Goal: Task Accomplishment & Management: Manage account settings

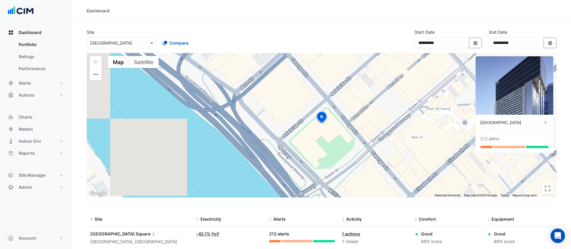
select select "***"
click at [39, 120] on button "Charts" at bounding box center [36, 117] width 63 height 12
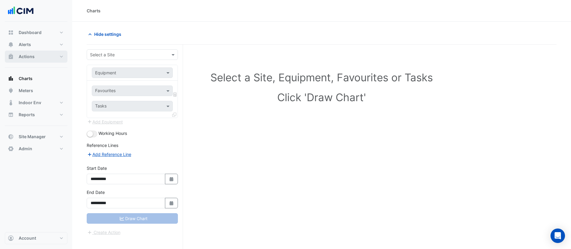
click at [39, 59] on button "Actions" at bounding box center [36, 57] width 63 height 12
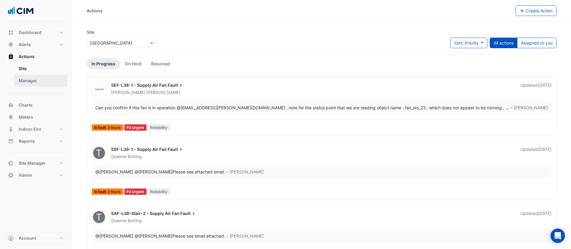
click at [38, 82] on link "Manager" at bounding box center [41, 81] width 54 height 12
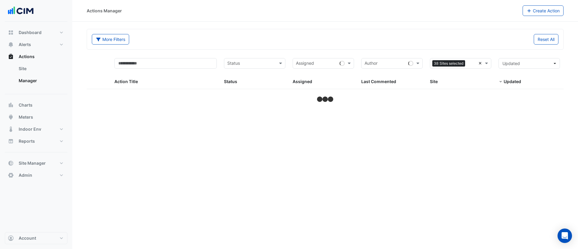
select select "***"
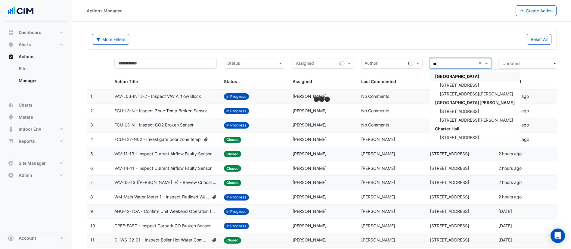
type input "***"
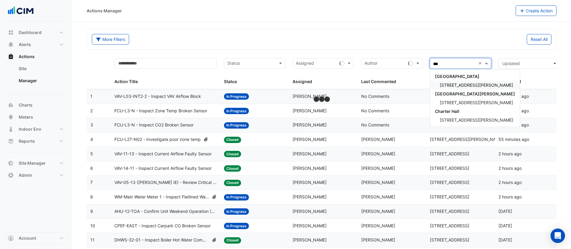
click at [445, 84] on span "[STREET_ADDRESS][PERSON_NAME]" at bounding box center [476, 84] width 73 height 5
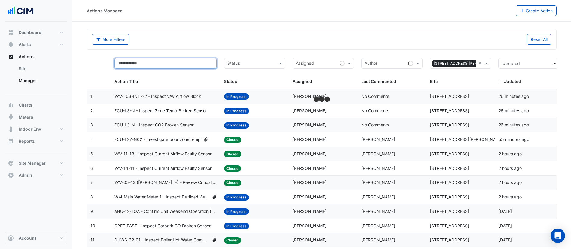
click at [181, 64] on input "text" at bounding box center [165, 63] width 103 height 11
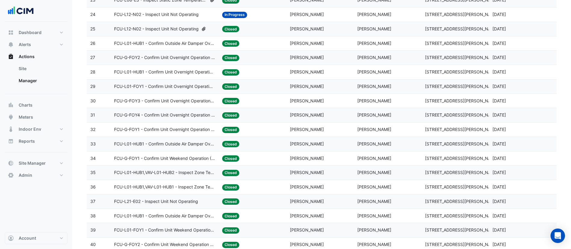
scroll to position [414, 0]
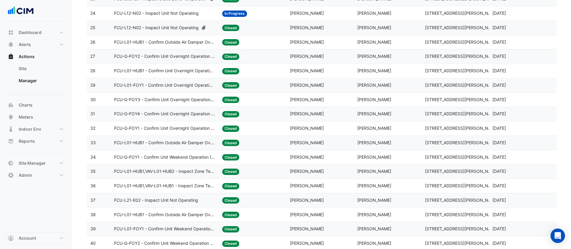
type input "***"
click at [168, 172] on span "FCU-L01-HUB1,VAV-L01-HUB2 - Inspect Zone Temp Broken Sensor" at bounding box center [164, 171] width 101 height 7
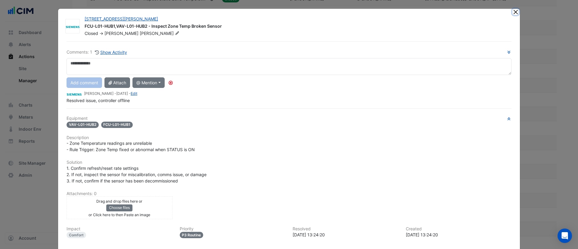
click at [512, 14] on button "Close" at bounding box center [515, 12] width 6 height 6
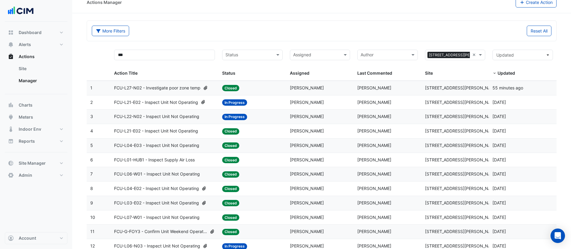
scroll to position [0, 0]
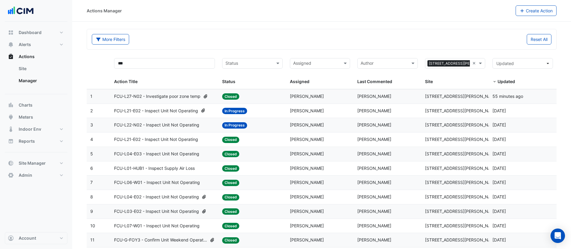
click at [255, 64] on input "text" at bounding box center [248, 64] width 47 height 7
click at [245, 85] on span "In Progress" at bounding box center [238, 84] width 22 height 5
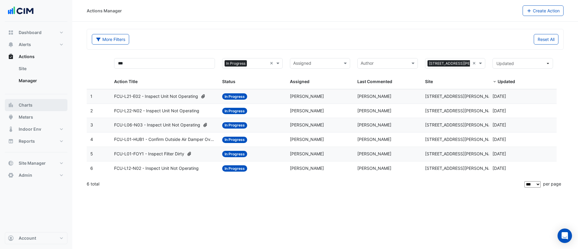
click at [31, 104] on span "Charts" at bounding box center [26, 105] width 14 height 6
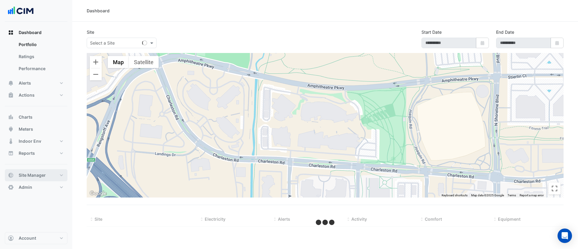
click at [29, 176] on span "Site Manager" at bounding box center [32, 175] width 27 height 6
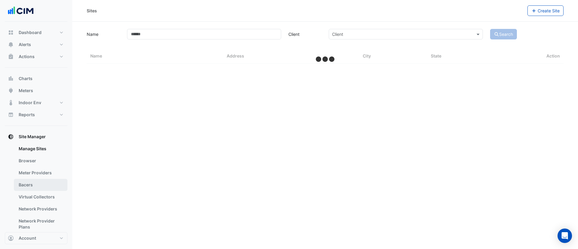
click at [36, 182] on link "Bacers" at bounding box center [41, 185] width 54 height 12
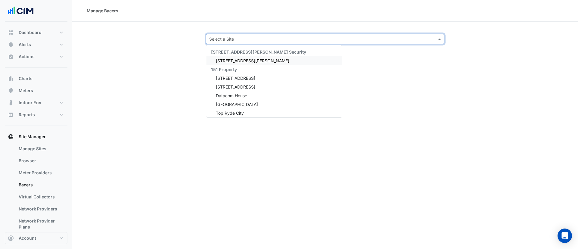
click at [261, 42] on div "Select a Site" at bounding box center [325, 39] width 238 height 11
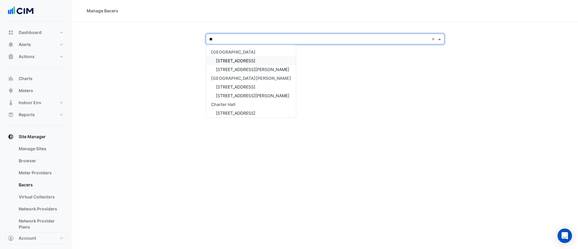
type input "***"
click at [228, 60] on span "[STREET_ADDRESS][PERSON_NAME]" at bounding box center [252, 60] width 73 height 5
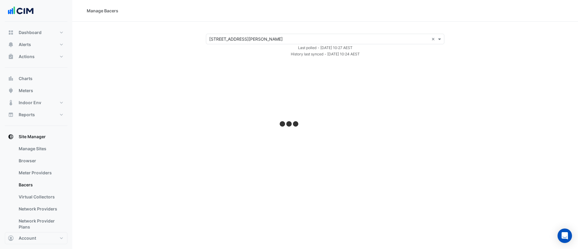
select select "***"
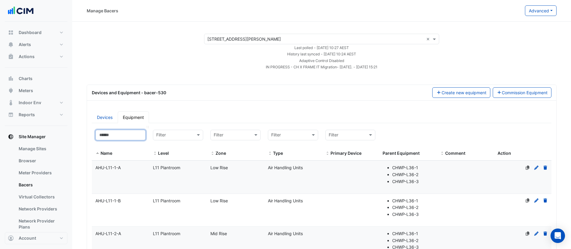
click at [118, 134] on input at bounding box center [120, 135] width 50 height 11
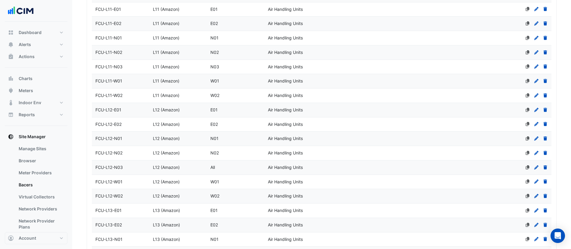
scroll to position [1470, 0]
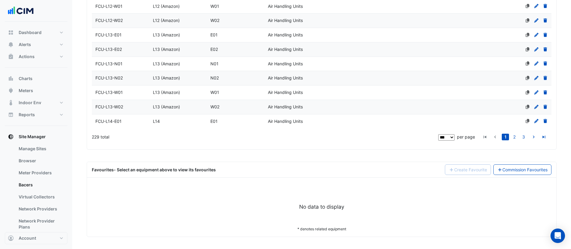
type input "***"
click at [138, 62] on div "FCU-L13-N01" at bounding box center [120, 64] width 57 height 7
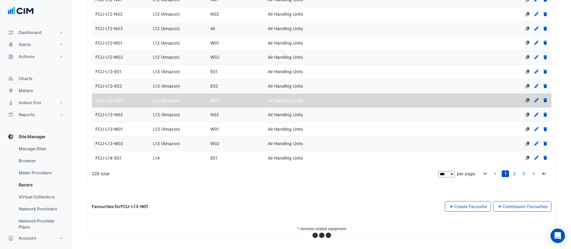
scroll to position [1433, 0]
select select "***"
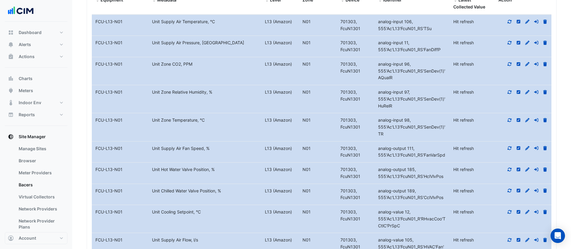
scroll to position [1686, 0]
click at [507, 118] on icon at bounding box center [509, 119] width 5 height 4
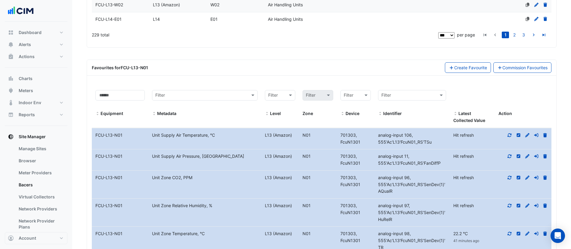
scroll to position [1571, 0]
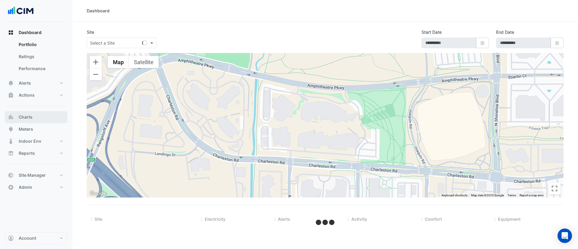
click at [35, 117] on button "Charts" at bounding box center [36, 117] width 63 height 12
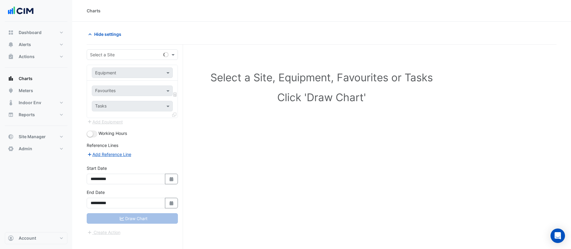
click at [125, 55] on input "text" at bounding box center [126, 55] width 73 height 6
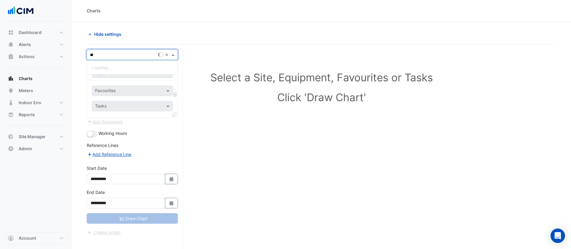
type input "***"
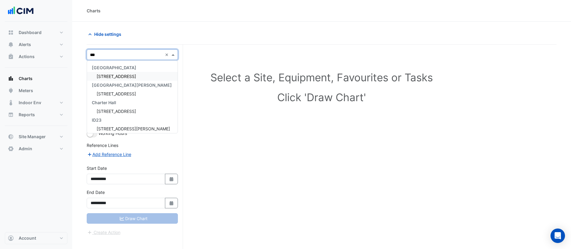
click at [123, 80] on div "[STREET_ADDRESS]" at bounding box center [132, 76] width 91 height 9
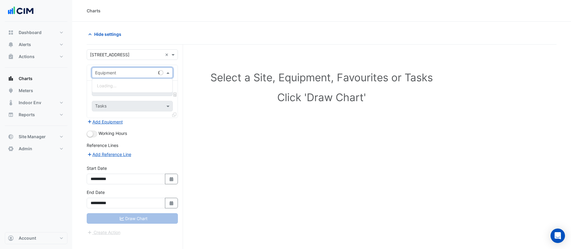
click at [131, 70] on input "text" at bounding box center [126, 73] width 62 height 6
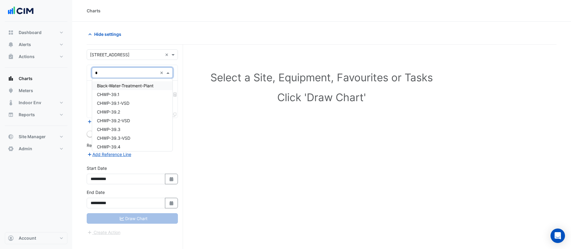
type input "**"
click at [125, 84] on span "Water Meter - WM-05.2-1" at bounding box center [122, 85] width 51 height 5
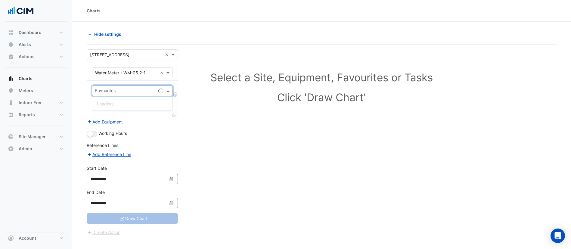
click at [118, 88] on input "text" at bounding box center [125, 91] width 61 height 6
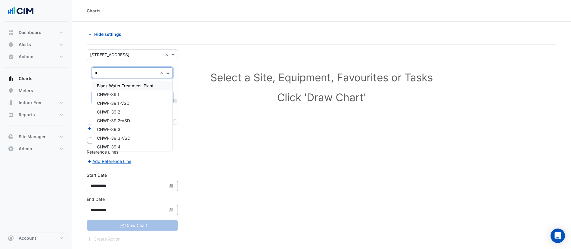
type input "**"
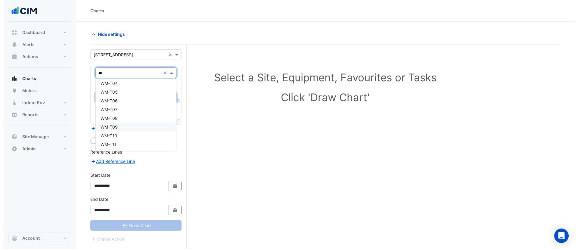
scroll to position [23, 0]
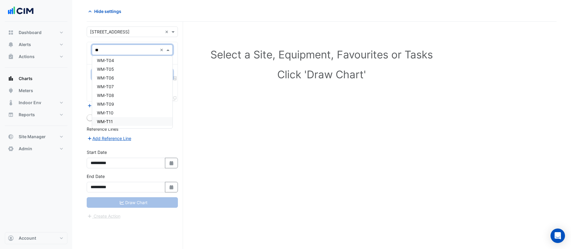
click at [133, 120] on div "WM-T11" at bounding box center [132, 121] width 80 height 9
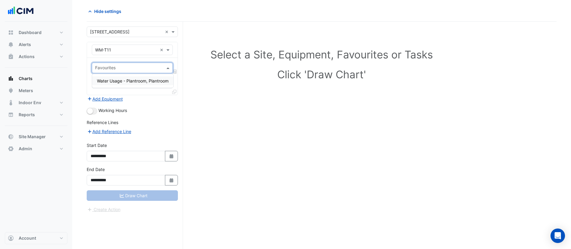
click at [142, 70] on input "text" at bounding box center [128, 68] width 67 height 6
click at [136, 85] on div "Water Usage - Plantroom, Plantroom" at bounding box center [132, 81] width 81 height 14
click at [137, 83] on div "Water Usage - Plantroom, Plantroom" at bounding box center [132, 80] width 81 height 9
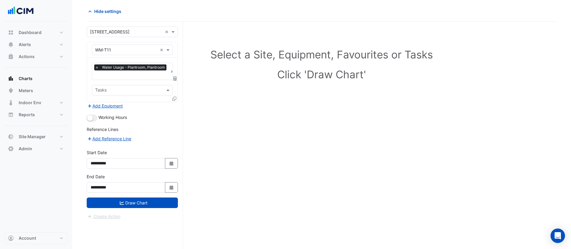
click at [175, 97] on icon at bounding box center [174, 99] width 4 height 4
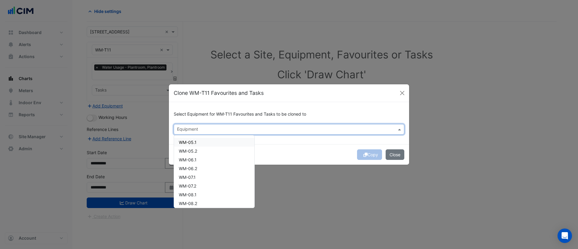
click at [201, 131] on input "text" at bounding box center [285, 130] width 217 height 6
click at [202, 198] on div "WM-T10" at bounding box center [214, 201] width 80 height 9
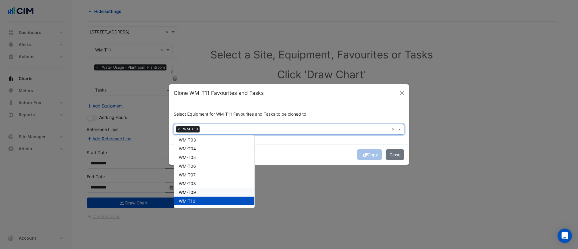
click at [202, 191] on div "WM-T09" at bounding box center [214, 192] width 80 height 9
click at [203, 184] on div "WM-T08" at bounding box center [214, 183] width 80 height 9
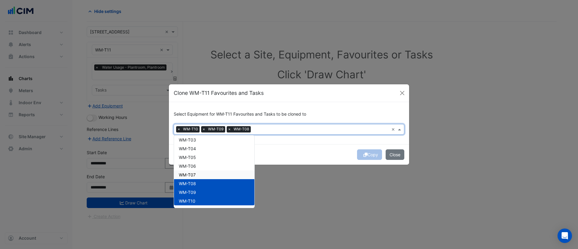
click at [204, 173] on div "WM-T07" at bounding box center [214, 174] width 80 height 9
click at [206, 166] on div "WM-T06" at bounding box center [214, 166] width 80 height 9
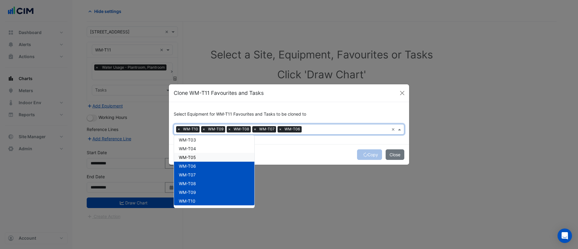
click at [209, 157] on div "WM-T05" at bounding box center [214, 157] width 80 height 9
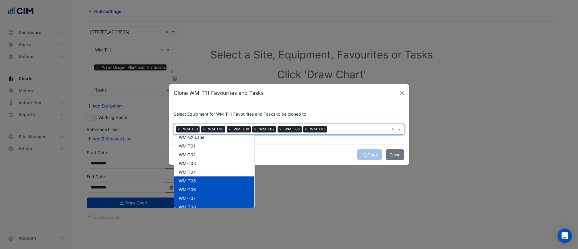
scroll to position [288, 0]
click at [205, 177] on div "WM-T04" at bounding box center [214, 176] width 80 height 9
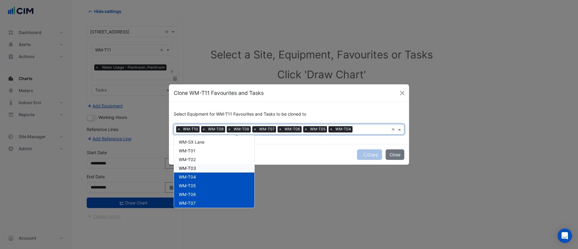
click at [207, 169] on div "WM-T03" at bounding box center [214, 168] width 80 height 9
click at [210, 159] on div "WM-T02" at bounding box center [214, 159] width 80 height 9
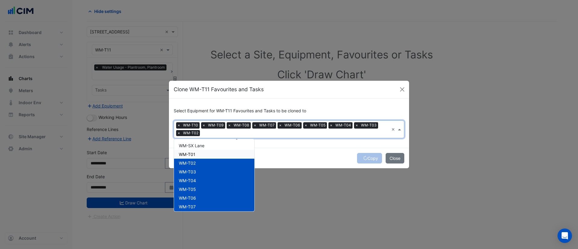
click at [210, 153] on div "WM-T01" at bounding box center [214, 154] width 80 height 9
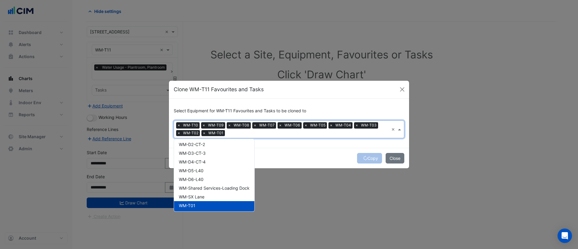
scroll to position [237, 0]
click at [195, 198] on span "WM-SX Lane" at bounding box center [192, 196] width 26 height 5
click at [198, 191] on div "WM-Shared Services-Loading Dock" at bounding box center [214, 188] width 80 height 9
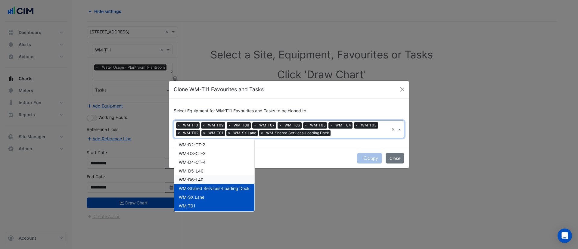
click at [205, 177] on div "WM-D6-L40" at bounding box center [214, 179] width 80 height 9
click at [206, 170] on div "WM-D5-L40" at bounding box center [214, 170] width 80 height 9
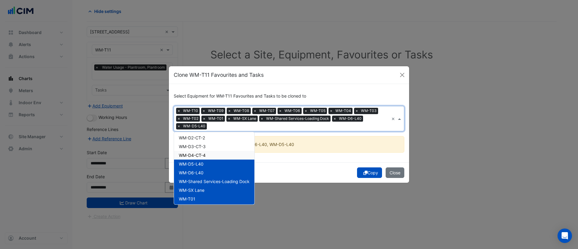
click at [219, 152] on div "WM-D4-CT-4" at bounding box center [214, 155] width 80 height 9
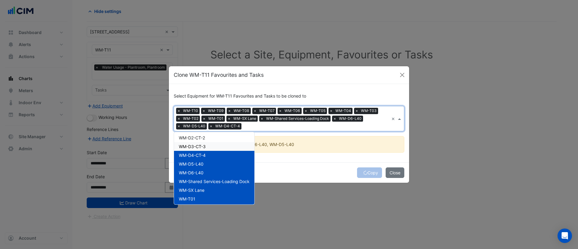
click at [218, 148] on div "WM-D3-CT-3" at bounding box center [214, 146] width 80 height 9
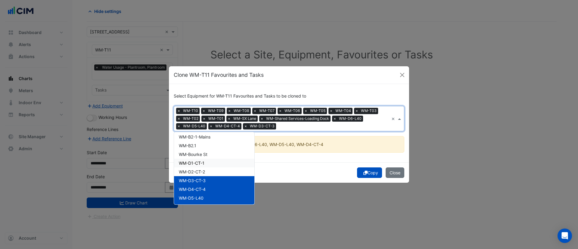
scroll to position [203, 0]
click at [210, 170] on div "WM-D2-CT-2" at bounding box center [214, 172] width 80 height 9
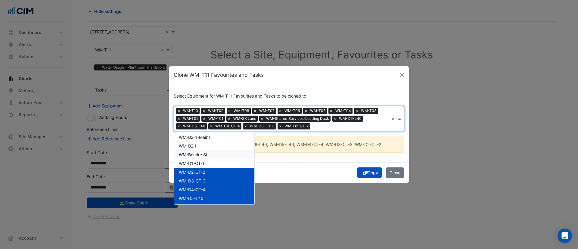
drag, startPoint x: 212, startPoint y: 160, endPoint x: 213, endPoint y: 152, distance: 7.9
click at [213, 152] on div "WM-05.1 WM-05.2 WM-06.1 WM-06.2 WM-07.1 WM-07.2 WM-08.1 WM-08.2 WM-09.1 WM-09.2…" at bounding box center [214, 124] width 80 height 384
click at [213, 152] on div "WM-Bourke St" at bounding box center [214, 154] width 80 height 9
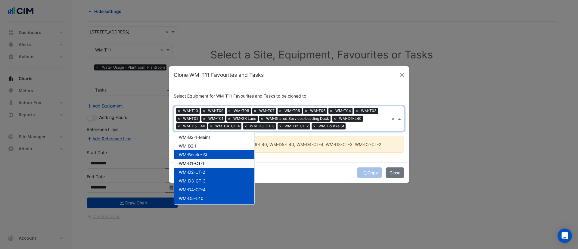
click at [204, 162] on span "WM-D1-CT-1" at bounding box center [192, 163] width 26 height 5
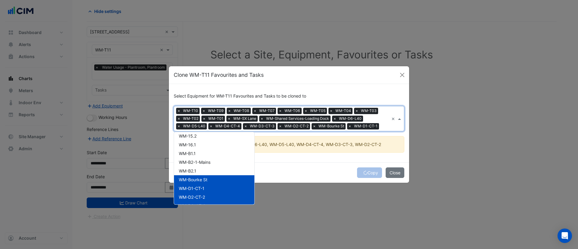
scroll to position [174, 0]
click at [196, 172] on span "WM-B2.1" at bounding box center [187, 174] width 17 height 5
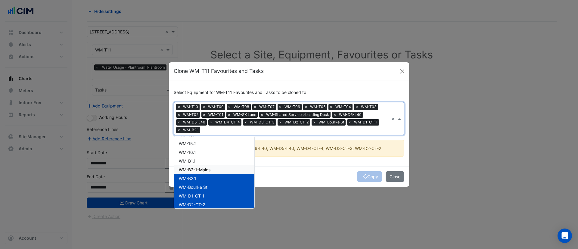
click at [197, 166] on div "WM-B2-1-Mains" at bounding box center [214, 169] width 80 height 9
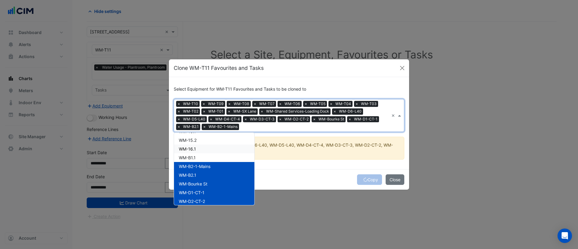
drag, startPoint x: 199, startPoint y: 157, endPoint x: 203, endPoint y: 148, distance: 10.1
click at [203, 148] on div "WM-05.1 WM-05.2 WM-06.1 WM-06.2 WM-07.1 WM-07.2 WM-08.1 WM-08.2 WM-09.1 WM-09.2…" at bounding box center [214, 153] width 80 height 384
click at [203, 148] on div "WM-16.1" at bounding box center [214, 148] width 80 height 9
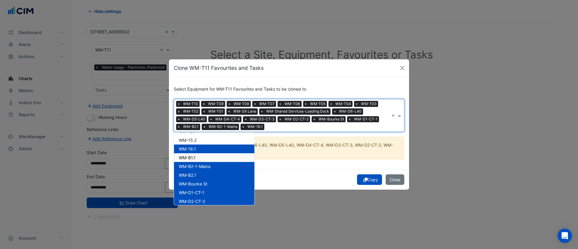
click at [194, 159] on span "WM-B1.1" at bounding box center [187, 157] width 17 height 5
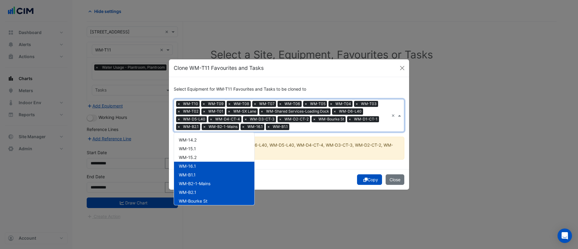
scroll to position [151, 0]
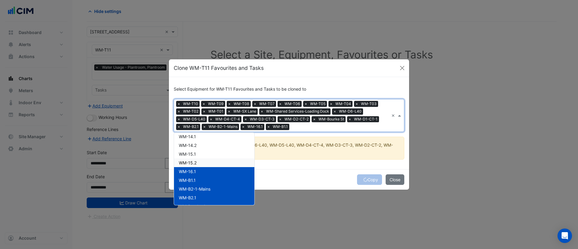
click at [194, 159] on div "WM-15.2" at bounding box center [214, 162] width 80 height 9
click at [195, 154] on span "WM-15.1" at bounding box center [187, 153] width 17 height 5
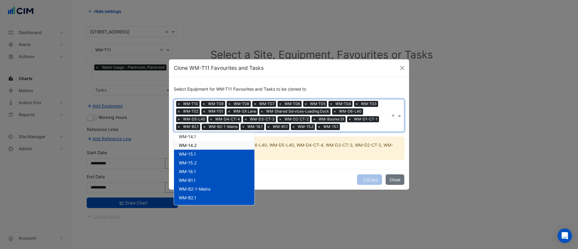
click at [199, 145] on div "WM-14.2" at bounding box center [214, 145] width 80 height 9
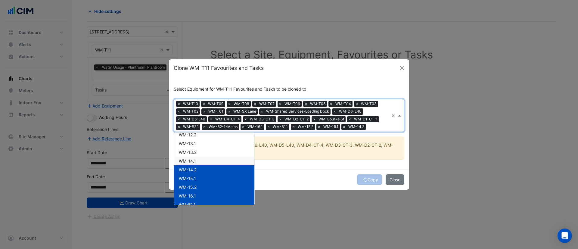
click at [197, 159] on div "WM-14.1" at bounding box center [214, 161] width 80 height 9
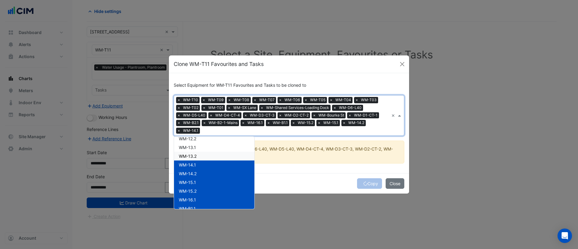
click at [198, 152] on div "WM-13.2" at bounding box center [214, 156] width 80 height 9
click at [199, 148] on div "WM-13.1" at bounding box center [214, 147] width 80 height 9
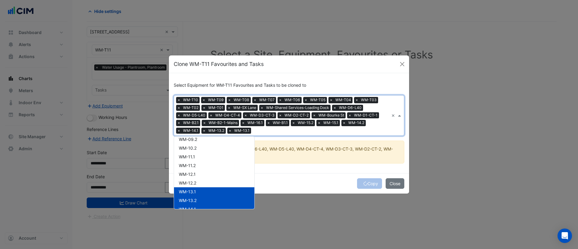
scroll to position [82, 0]
click at [199, 183] on div "WM-12.2" at bounding box center [214, 183] width 80 height 9
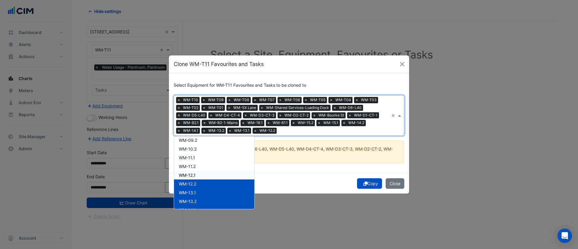
click at [200, 175] on div "WM-12.1" at bounding box center [214, 175] width 80 height 9
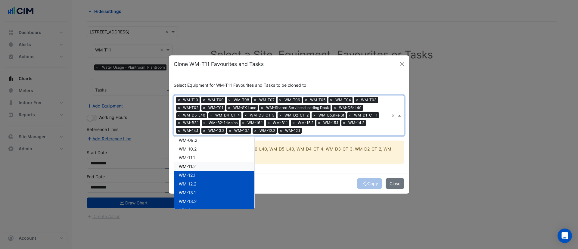
click at [203, 166] on div "WM-11.2" at bounding box center [214, 166] width 80 height 9
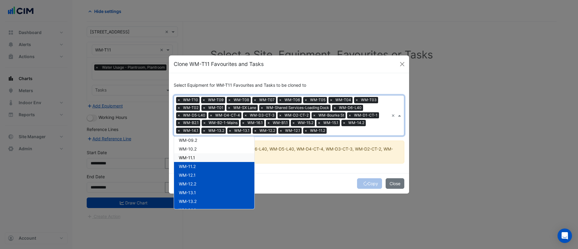
click at [206, 157] on div "WM-11.1" at bounding box center [214, 157] width 80 height 9
click at [208, 147] on div "WM-10.2" at bounding box center [214, 148] width 80 height 9
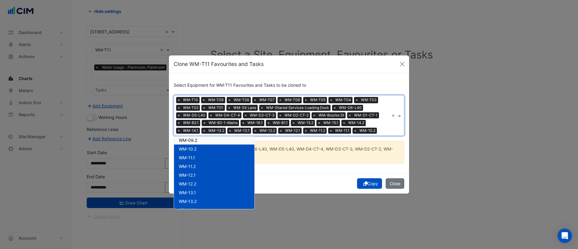
click at [210, 140] on div "WM-09.2" at bounding box center [214, 140] width 80 height 9
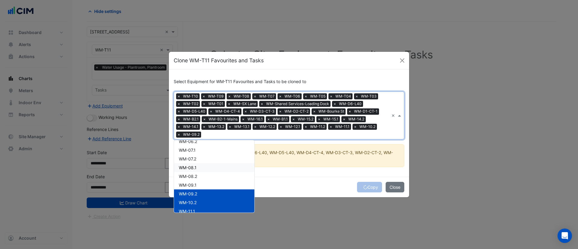
scroll to position [31, 0]
click at [200, 183] on div "WM-09.1" at bounding box center [214, 185] width 80 height 9
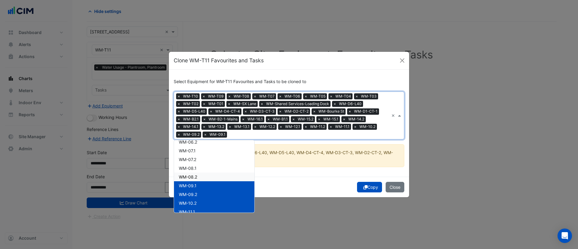
click at [202, 178] on div "WM-08.2" at bounding box center [214, 176] width 80 height 9
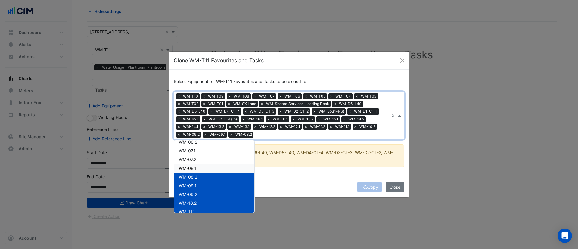
click at [205, 166] on div "WM-08.1" at bounding box center [214, 168] width 80 height 9
click at [206, 155] on div "WM-07.2" at bounding box center [214, 159] width 80 height 9
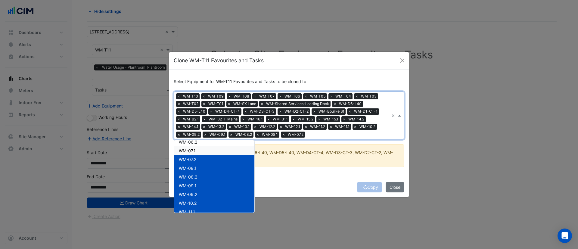
click at [207, 149] on div "WM-07.1" at bounding box center [214, 150] width 80 height 9
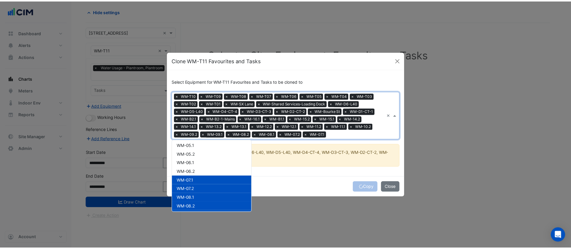
scroll to position [0, 0]
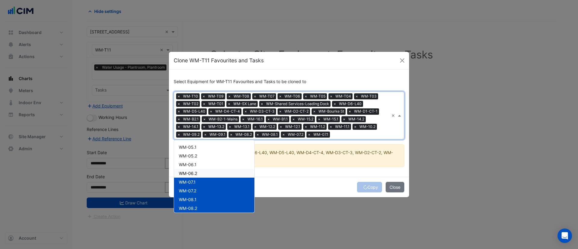
click at [203, 170] on div "WM-06.2" at bounding box center [214, 173] width 80 height 9
drag, startPoint x: 204, startPoint y: 164, endPoint x: 207, endPoint y: 154, distance: 9.8
click at [207, 154] on div "WM-05.2" at bounding box center [214, 155] width 80 height 9
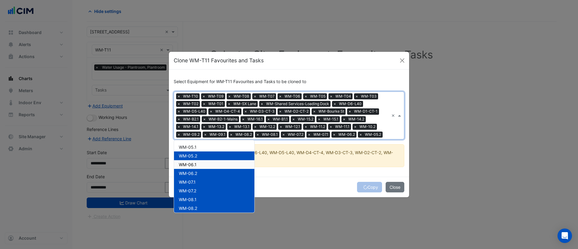
click at [189, 164] on span "WM-06.1" at bounding box center [188, 164] width 18 height 5
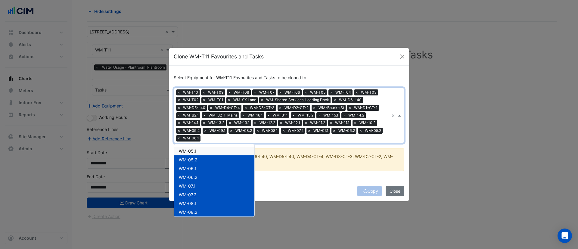
click at [196, 153] on span "WM-05.1" at bounding box center [188, 150] width 18 height 5
click at [297, 191] on div "Copy Close" at bounding box center [289, 191] width 240 height 20
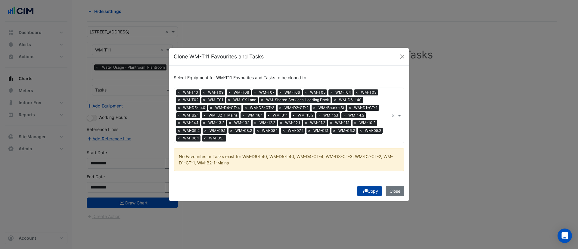
click at [365, 187] on button "Copy" at bounding box center [369, 191] width 25 height 11
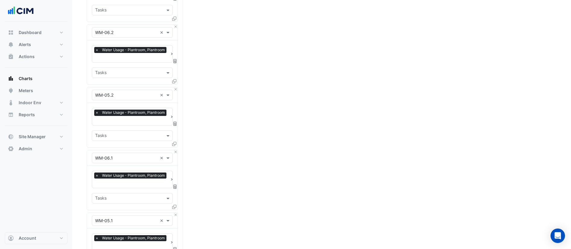
scroll to position [2296, 0]
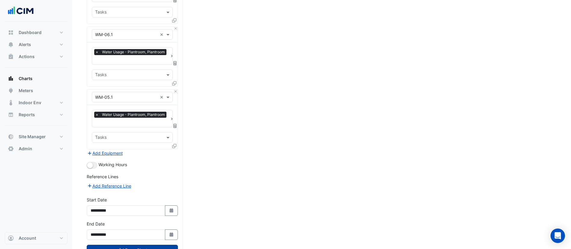
click at [135, 245] on button "Draw Chart" at bounding box center [132, 250] width 91 height 11
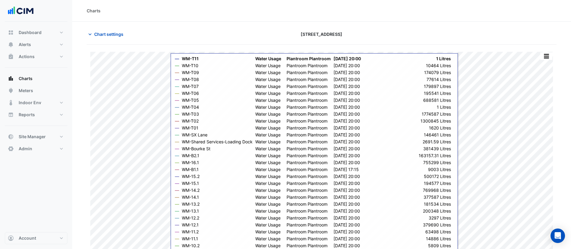
click at [443, 14] on div "Charts" at bounding box center [321, 11] width 499 height 22
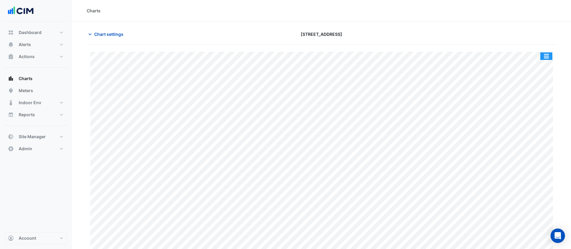
click at [543, 57] on button "button" at bounding box center [546, 56] width 12 height 8
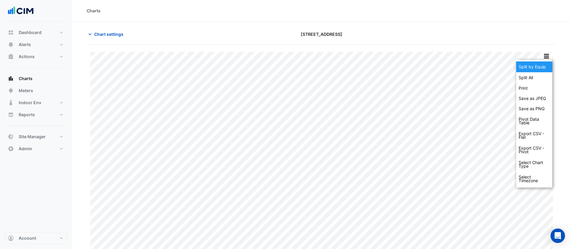
click at [539, 68] on div "Split by Equip" at bounding box center [534, 66] width 36 height 11
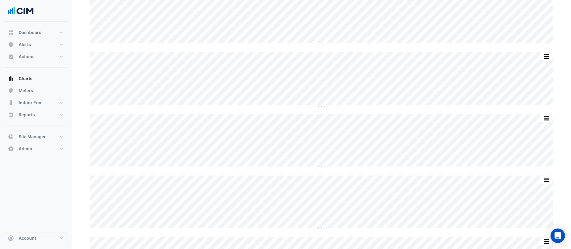
scroll to position [2148, 0]
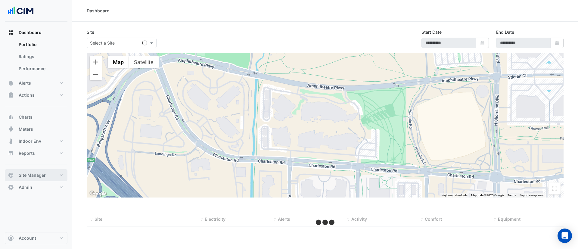
click at [36, 178] on span "Site Manager" at bounding box center [32, 175] width 27 height 6
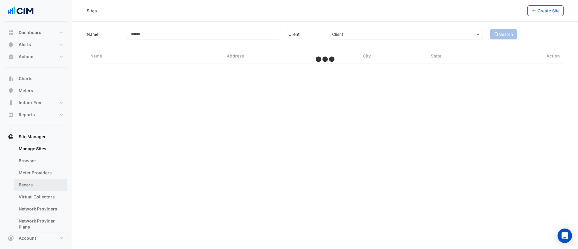
click at [35, 184] on link "Bacers" at bounding box center [41, 185] width 54 height 12
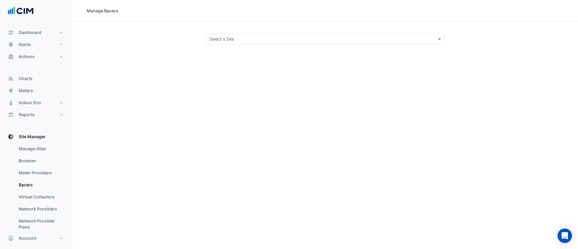
click at [225, 39] on input "text" at bounding box center [319, 39] width 220 height 6
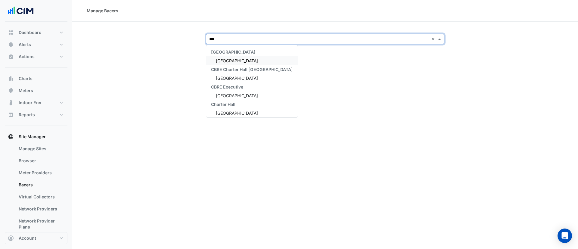
type input "****"
click at [237, 62] on span "[GEOGRAPHIC_DATA]" at bounding box center [237, 60] width 42 height 5
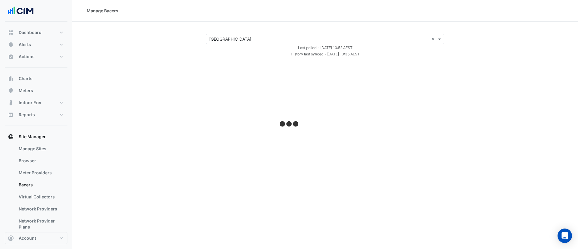
select select "***"
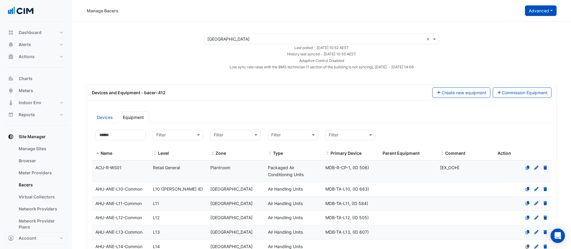
click at [544, 14] on button "Advanced" at bounding box center [541, 10] width 32 height 11
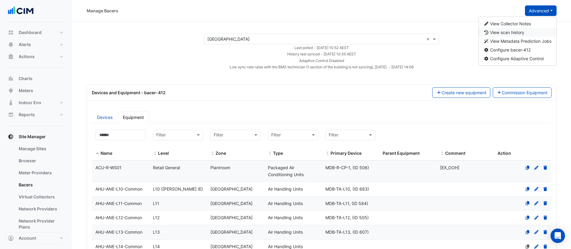
click at [533, 33] on button "View scan history" at bounding box center [518, 32] width 78 height 9
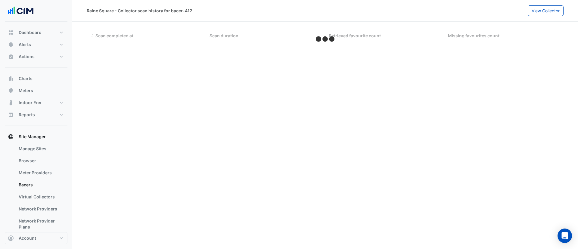
select select "***"
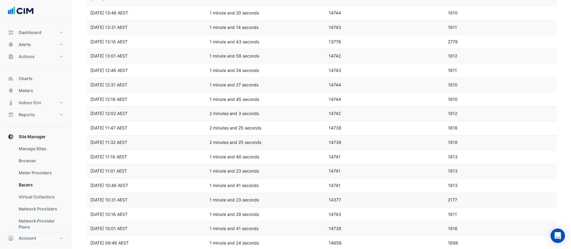
scroll to position [1248, 0]
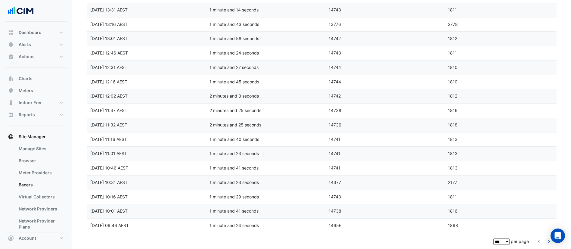
click at [549, 242] on icon "go to next page" at bounding box center [548, 242] width 7 height 6
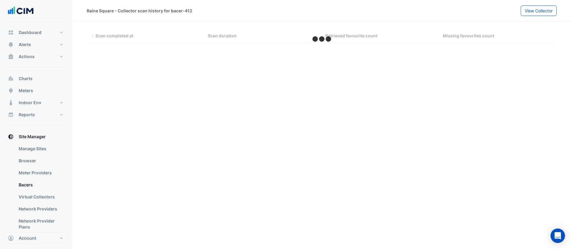
scroll to position [0, 0]
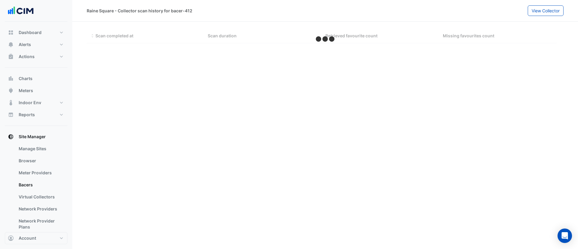
select select "***"
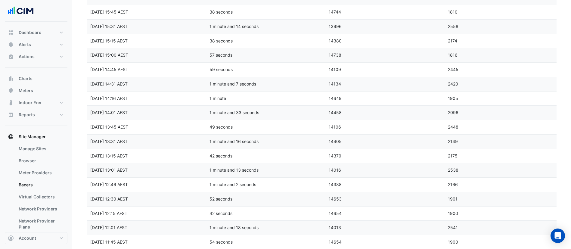
scroll to position [1248, 0]
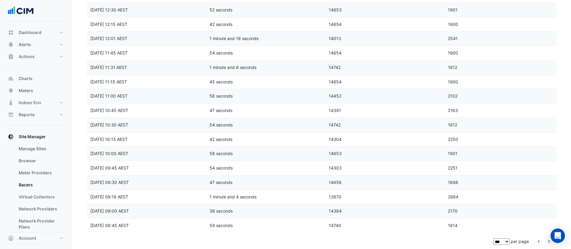
click at [549, 242] on icon "go to next page" at bounding box center [548, 242] width 7 height 6
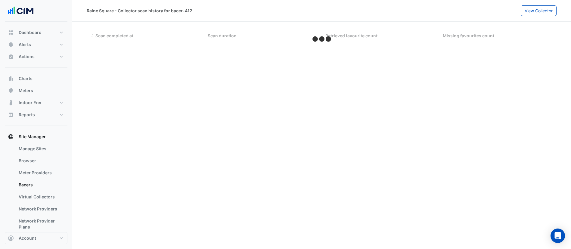
scroll to position [0, 0]
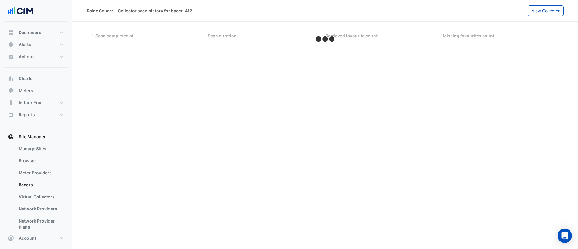
select select "***"
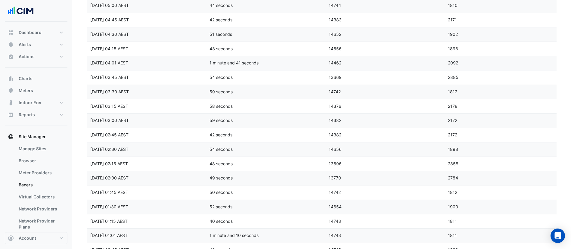
scroll to position [249, 0]
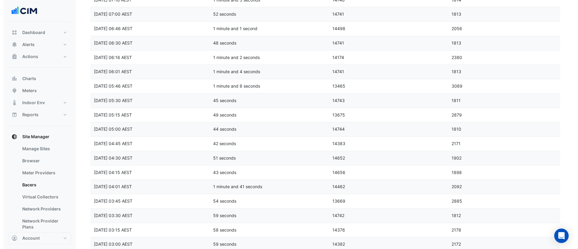
scroll to position [0, 0]
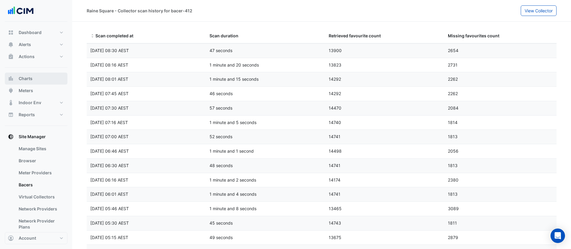
click at [33, 79] on button "Charts" at bounding box center [36, 79] width 63 height 12
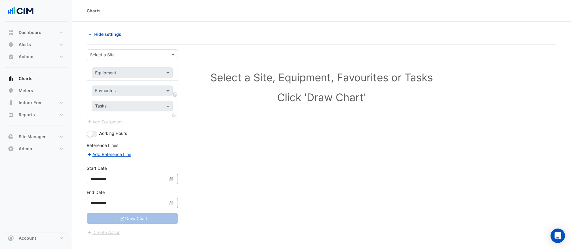
click at [115, 54] on input "text" at bounding box center [126, 55] width 73 height 6
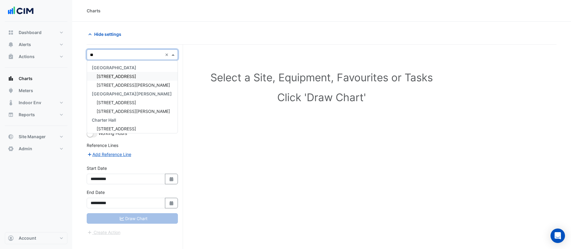
type input "***"
click at [114, 76] on span "555 Collins Street" at bounding box center [133, 76] width 73 height 5
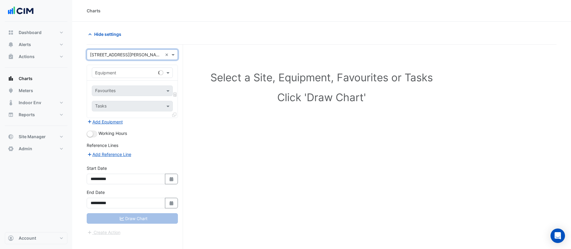
click at [117, 75] on input "text" at bounding box center [126, 73] width 62 height 6
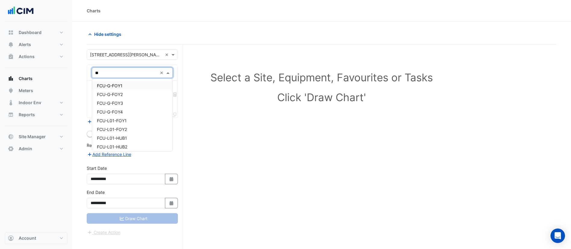
type input "***"
click at [124, 85] on div "FCU-G-FOY1" at bounding box center [132, 85] width 80 height 9
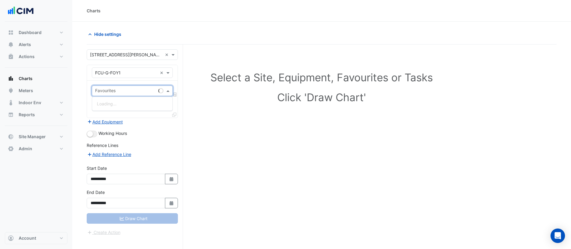
click at [122, 90] on input "text" at bounding box center [125, 91] width 61 height 6
type input "****"
click at [129, 104] on span "Unit Zone Temperature - G, Foyer North" at bounding box center [136, 103] width 78 height 5
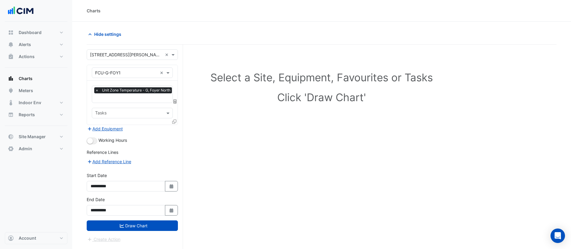
click at [174, 122] on icon at bounding box center [174, 121] width 4 height 4
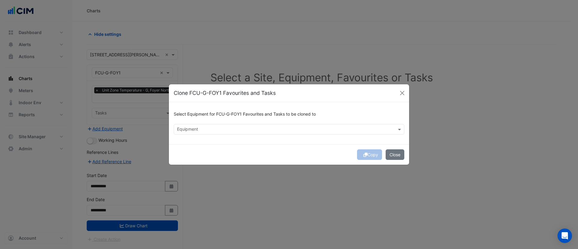
click at [226, 135] on div "Select Equipment for FCU-G-FOY1 Favourites and Tasks to be cloned to Equipment" at bounding box center [289, 123] width 240 height 42
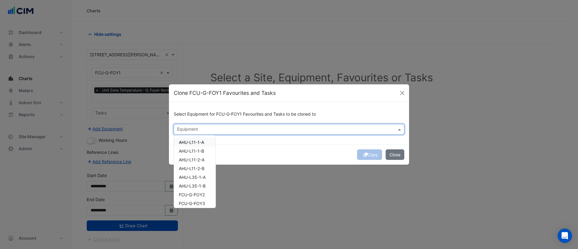
click at [231, 127] on input "text" at bounding box center [285, 130] width 217 height 6
click at [203, 142] on span "FCU-G-FOY2" at bounding box center [192, 142] width 26 height 5
click at [199, 152] on span "FCU-G-FOY3" at bounding box center [192, 150] width 26 height 5
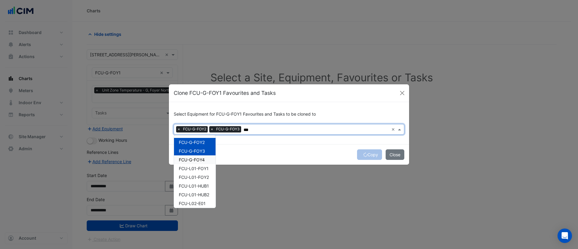
click at [197, 160] on span "FCU-G-FOY4" at bounding box center [192, 159] width 26 height 5
click at [196, 170] on span "FCU-L01-FOY1" at bounding box center [194, 168] width 30 height 5
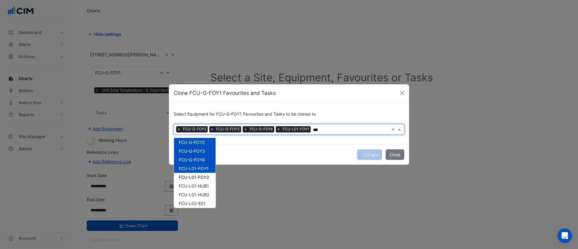
click at [194, 179] on span "FCU-L01-FOY2" at bounding box center [194, 177] width 30 height 5
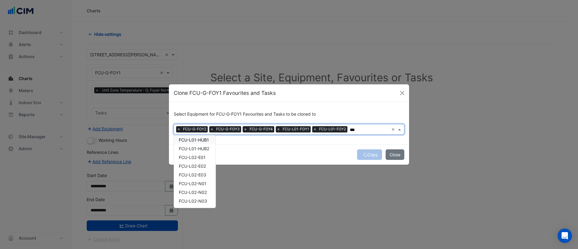
click at [199, 141] on span "FCU-L01-HUB1" at bounding box center [194, 139] width 30 height 5
click at [197, 149] on span "FCU-L01-HUB2" at bounding box center [194, 148] width 30 height 5
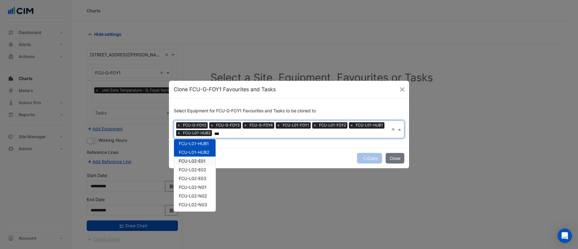
click at [189, 162] on span "FCU-L02-E01" at bounding box center [192, 160] width 27 height 5
click at [188, 168] on span "FCU-L02-E02" at bounding box center [192, 169] width 27 height 5
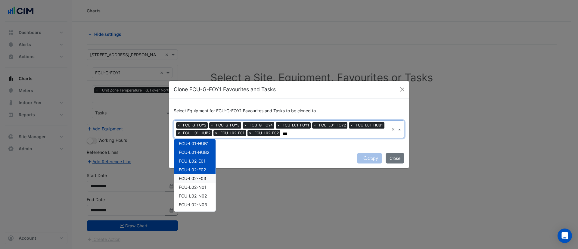
click at [188, 179] on span "FCU-L02-E03" at bounding box center [192, 178] width 27 height 5
click at [184, 190] on div "FCU-L02-N01" at bounding box center [195, 187] width 42 height 9
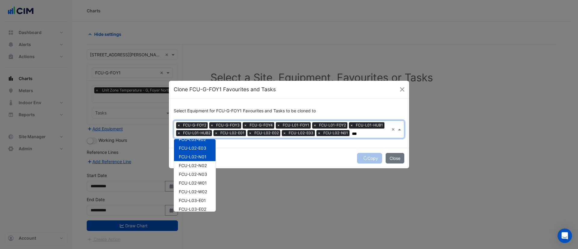
scroll to position [77, 0]
click at [204, 168] on div "FCU-L02-N02" at bounding box center [195, 165] width 42 height 9
click at [202, 177] on div "FCU-L02-N03" at bounding box center [195, 173] width 42 height 9
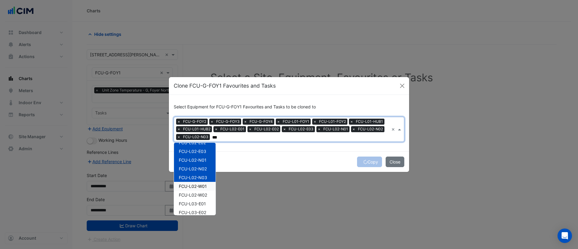
click at [201, 184] on span "FCU-L02-W01" at bounding box center [193, 186] width 28 height 5
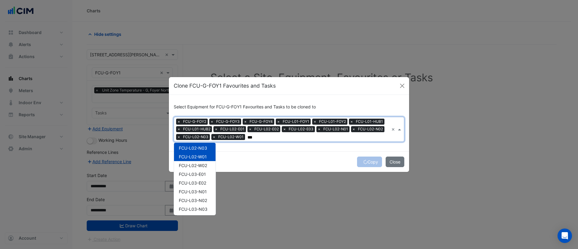
scroll to position [110, 0]
click at [207, 162] on span "FCU-L02-W02" at bounding box center [193, 161] width 28 height 5
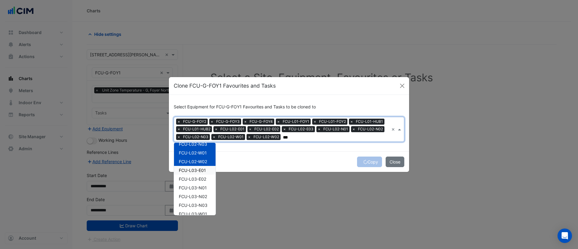
click at [203, 170] on span "FCU-L03-E01" at bounding box center [192, 170] width 27 height 5
click at [199, 178] on span "FCU-L03-E02" at bounding box center [192, 178] width 27 height 5
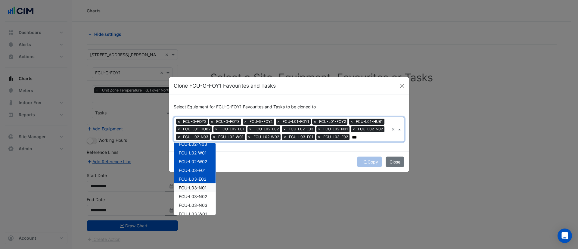
click at [191, 189] on span "FCU-L03-N01" at bounding box center [193, 187] width 28 height 5
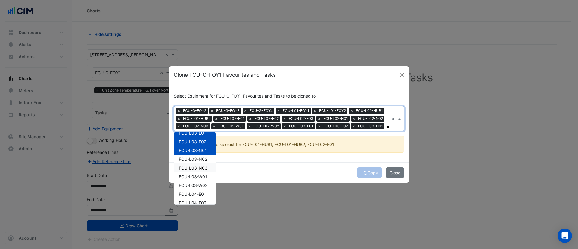
scroll to position [140, 0]
click at [201, 156] on span "FCU-L03-N02" at bounding box center [193, 156] width 28 height 5
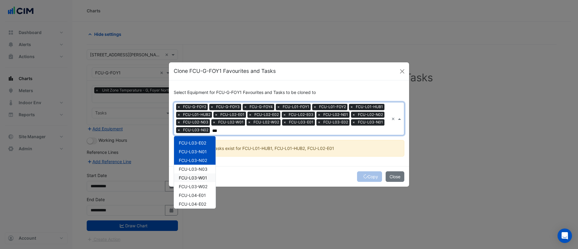
click at [192, 173] on div "FCU-L03-W01" at bounding box center [195, 177] width 42 height 9
click at [192, 169] on span "FCU-L03-N03" at bounding box center [193, 168] width 29 height 5
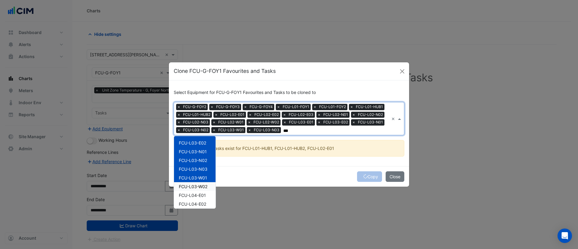
click at [188, 185] on span "FCU-L03-W02" at bounding box center [193, 186] width 29 height 5
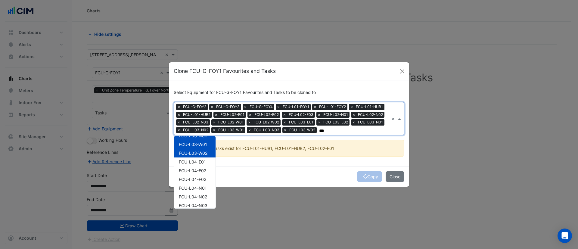
scroll to position [173, 0]
click at [198, 160] on span "FCU-L04-E01" at bounding box center [192, 161] width 27 height 5
click at [196, 170] on span "FCU-L04-E02" at bounding box center [192, 170] width 27 height 5
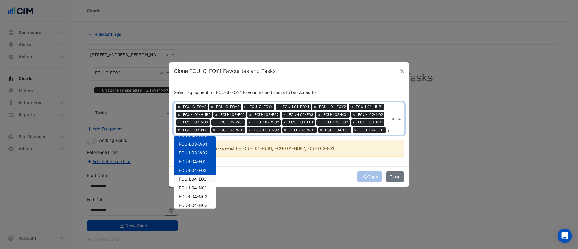
click at [193, 180] on span "FCU-L04-E03" at bounding box center [193, 178] width 28 height 5
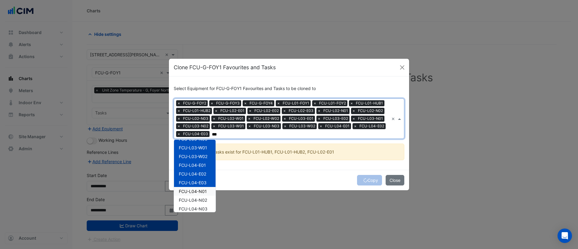
click at [191, 191] on span "FCU-L04-N01" at bounding box center [193, 191] width 28 height 5
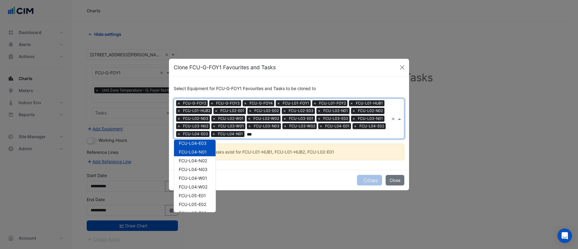
scroll to position [213, 0]
click at [200, 161] on span "FCU-L04-N02" at bounding box center [193, 160] width 28 height 5
click at [199, 168] on span "FCU-L04-N03" at bounding box center [193, 168] width 29 height 5
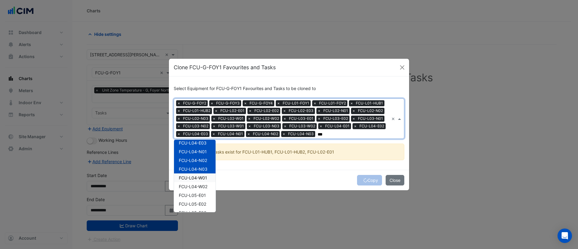
click at [197, 178] on span "FCU-L04-W01" at bounding box center [193, 177] width 28 height 5
click at [193, 188] on span "FCU-L04-W02" at bounding box center [193, 186] width 29 height 5
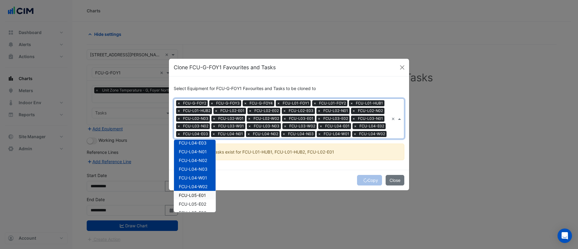
click at [193, 195] on span "FCU-L05-E01" at bounding box center [192, 195] width 27 height 5
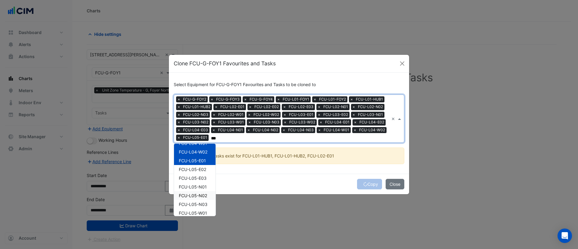
scroll to position [252, 0]
click at [205, 172] on div "FCU-L05-E02" at bounding box center [195, 169] width 42 height 9
click at [203, 178] on span "FCU-L05-E03" at bounding box center [193, 177] width 28 height 5
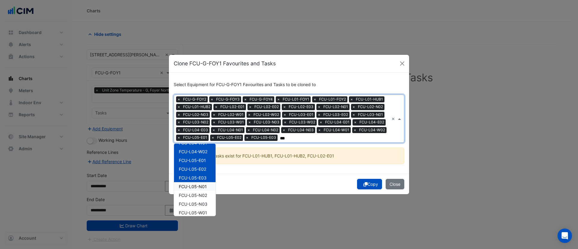
click at [199, 189] on div "FCU-L05-N01" at bounding box center [195, 186] width 42 height 9
click at [197, 195] on span "FCU-L05-N02" at bounding box center [193, 195] width 28 height 5
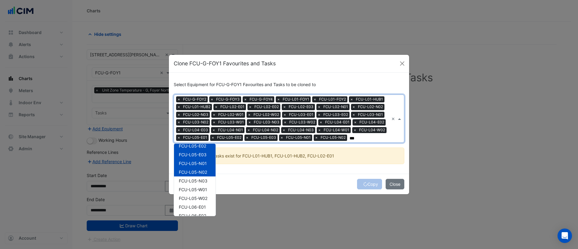
scroll to position [275, 0]
click at [205, 181] on span "FCU-L05-N03" at bounding box center [193, 180] width 29 height 5
click at [202, 188] on span "FCU-L05-W01" at bounding box center [193, 189] width 28 height 5
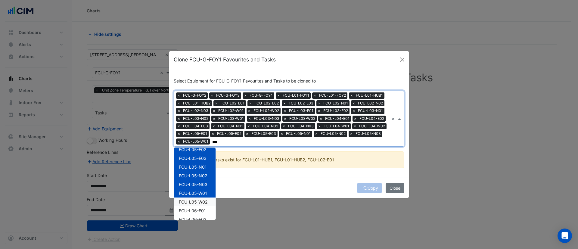
click at [197, 200] on span "FCU-L05-W02" at bounding box center [193, 201] width 29 height 5
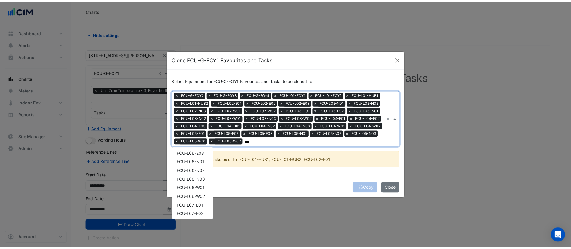
scroll to position [348, 0]
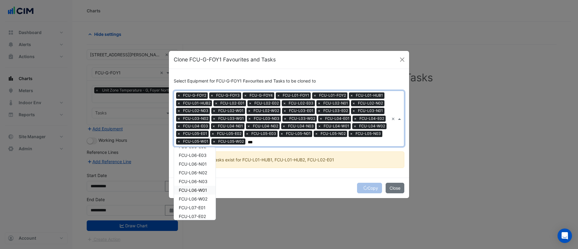
type input "***"
click at [324, 174] on div "Select Equipment for FCU-G-FOY1 Favourites and Tasks to be cloned to Equipment …" at bounding box center [289, 123] width 240 height 109
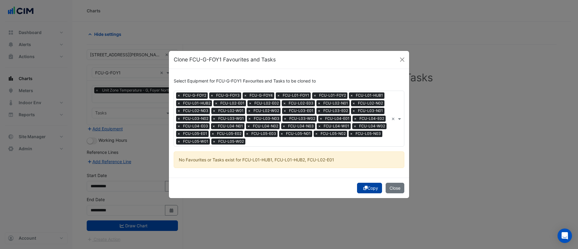
click at [365, 188] on icon "submit" at bounding box center [365, 188] width 4 height 4
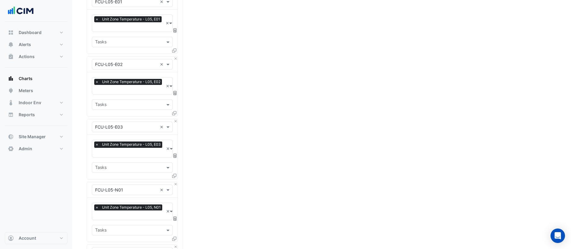
scroll to position [2172, 0]
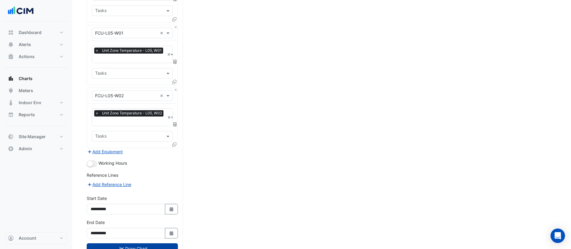
click at [138, 243] on button "Draw Chart" at bounding box center [132, 248] width 91 height 11
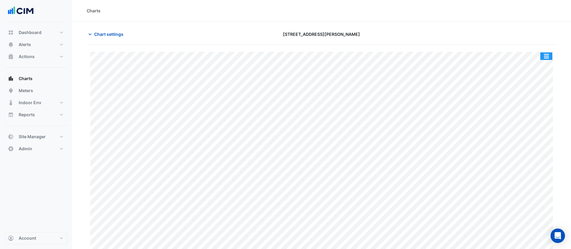
click at [545, 60] on button "button" at bounding box center [546, 56] width 12 height 8
click at [521, 29] on div at bounding box center [480, 34] width 159 height 11
click at [542, 55] on button "button" at bounding box center [546, 56] width 12 height 8
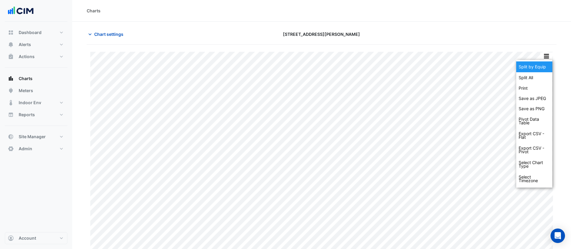
click at [537, 71] on div "Split by Equip" at bounding box center [534, 66] width 36 height 11
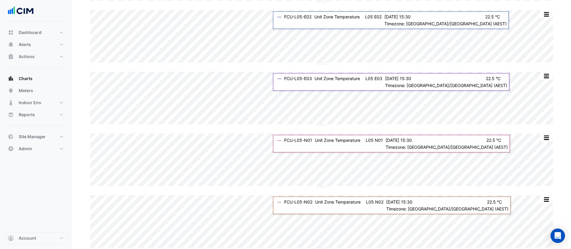
scroll to position [1815, 0]
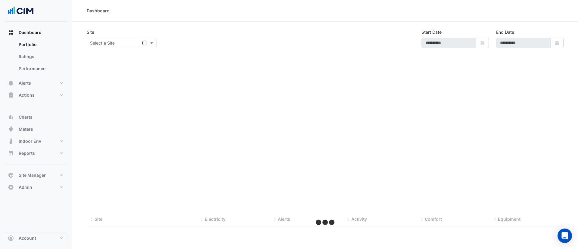
type input "**********"
select select "***"
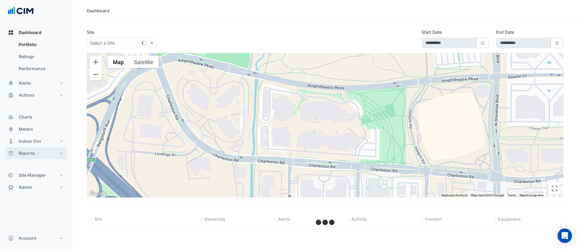
click at [46, 154] on button "Reports" at bounding box center [36, 153] width 63 height 12
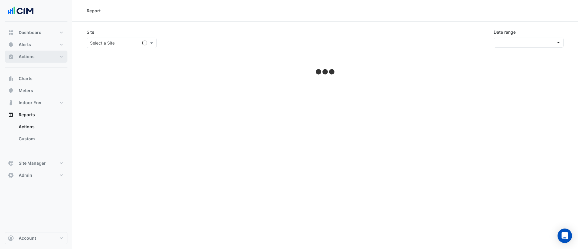
click at [50, 56] on button "Actions" at bounding box center [36, 57] width 63 height 12
click at [49, 44] on button "Alerts" at bounding box center [36, 45] width 63 height 12
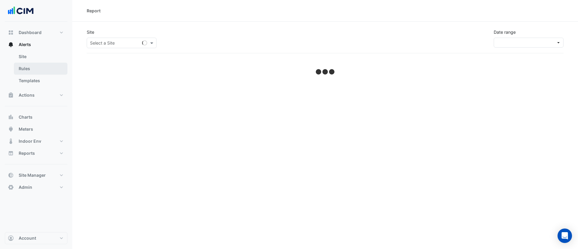
click at [43, 70] on link "Rules" at bounding box center [41, 69] width 54 height 12
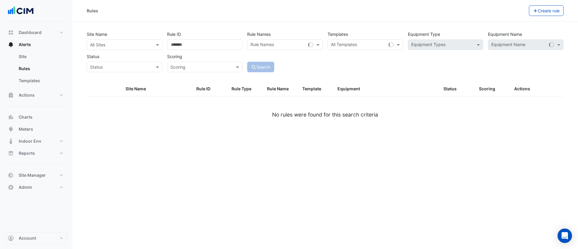
click at [132, 45] on input "text" at bounding box center [118, 45] width 57 height 6
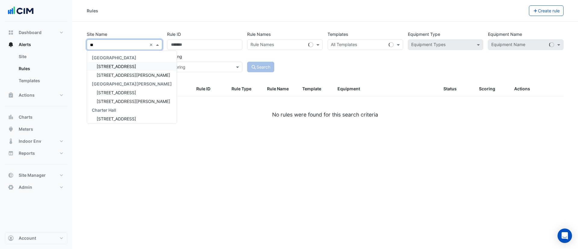
type input "***"
click at [124, 66] on span "555 Collins Street" at bounding box center [133, 66] width 73 height 5
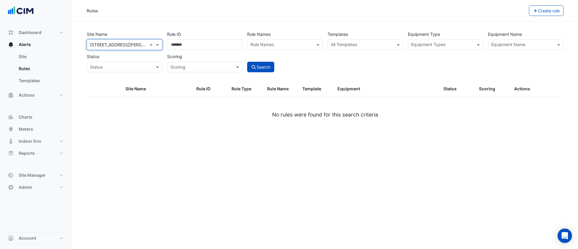
click at [502, 46] on input "text" at bounding box center [522, 45] width 62 height 6
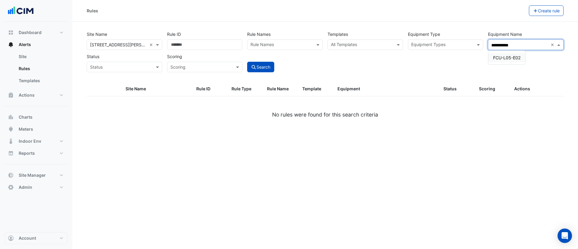
click at [508, 60] on span "FCU-L05-E02" at bounding box center [506, 57] width 27 height 5
type input "**********"
click at [262, 66] on button "Search" at bounding box center [260, 67] width 27 height 11
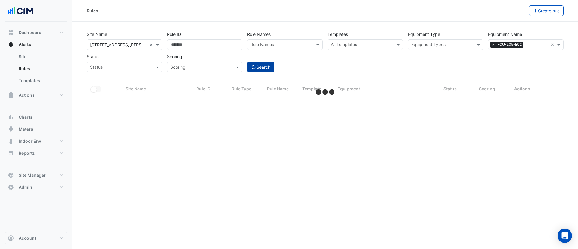
select select "***"
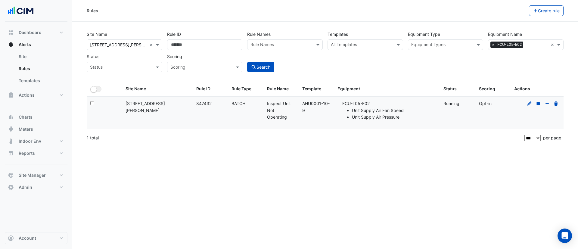
click at [527, 45] on input "text" at bounding box center [537, 45] width 23 height 6
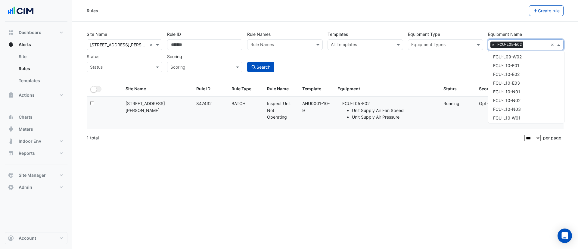
scroll to position [1372, 0]
click at [501, 88] on div "FCU-L10-N02" at bounding box center [526, 91] width 76 height 9
click at [501, 88] on span "FCU-L27-E02" at bounding box center [506, 90] width 27 height 5
click at [509, 82] on span "FCU-L30-N02" at bounding box center [507, 80] width 28 height 5
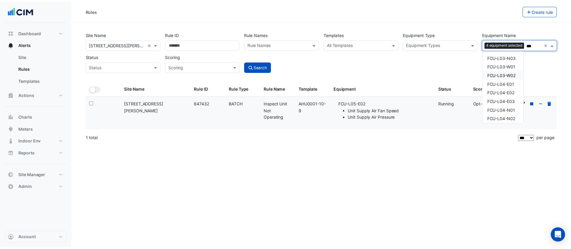
scroll to position [179, 0]
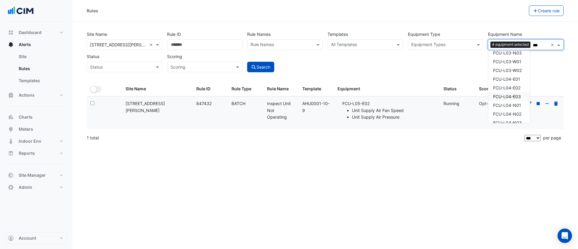
click at [509, 94] on span "FCU-L04-E03" at bounding box center [507, 96] width 28 height 5
type input "***"
click at [437, 71] on div "Site Name All Sites × 555 Collins Street × Rule ID Rule Names Rule Names Templa…" at bounding box center [325, 50] width 482 height 45
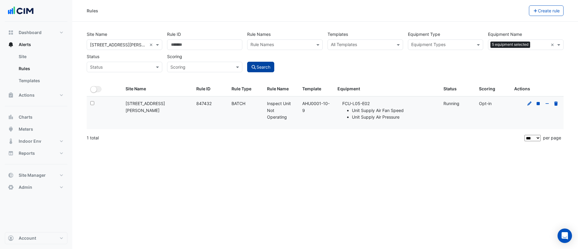
click at [260, 66] on button "Search" at bounding box center [260, 67] width 27 height 11
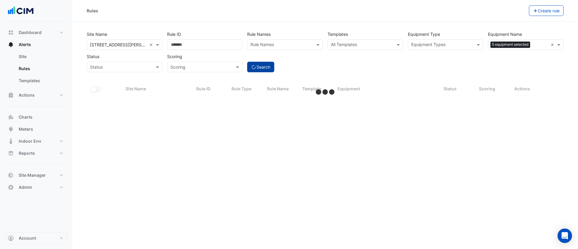
select select "***"
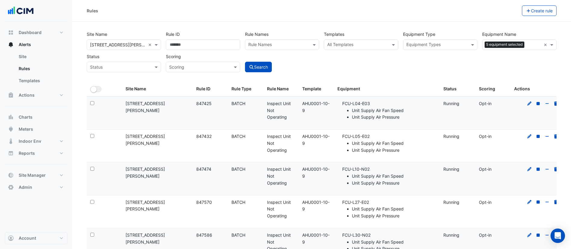
scroll to position [28, 0]
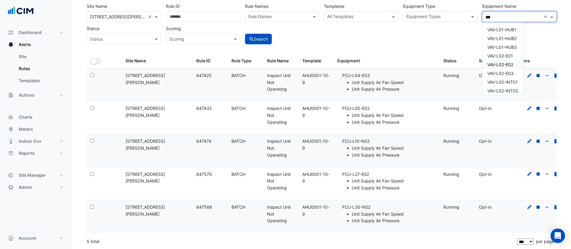
click at [509, 66] on span "VAV-L02-E02" at bounding box center [500, 64] width 26 height 5
click at [509, 66] on span "VAV-L03-INT03" at bounding box center [502, 68] width 31 height 5
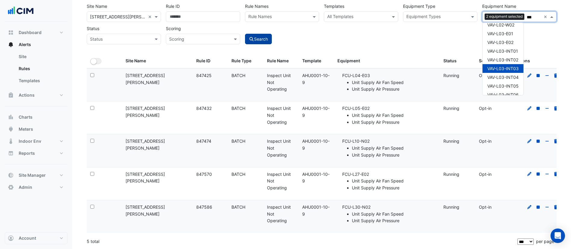
type input "***"
click at [256, 37] on button "Search" at bounding box center [258, 39] width 27 height 11
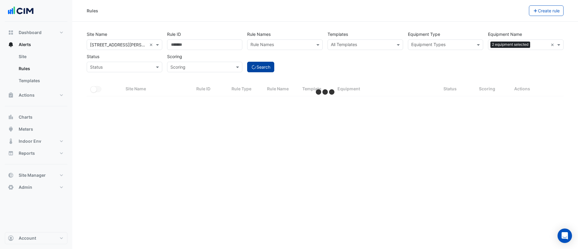
select select "***"
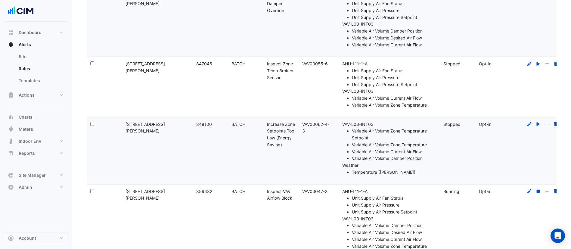
scroll to position [280, 0]
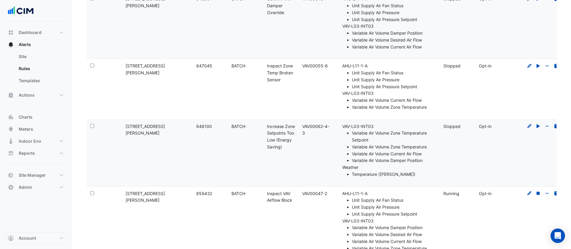
drag, startPoint x: 326, startPoint y: 66, endPoint x: 315, endPoint y: 67, distance: 11.4
click at [315, 67] on div "Template: VAV00055-6" at bounding box center [316, 66] width 28 height 7
drag, startPoint x: 328, startPoint y: 66, endPoint x: 300, endPoint y: 66, distance: 28.0
click at [300, 66] on datatable-body-cell "Template: VAV00055-6" at bounding box center [316, 89] width 35 height 60
copy div "VAV00055-6"
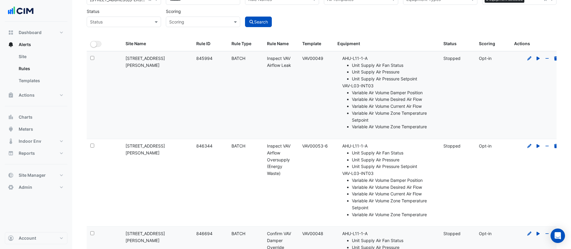
scroll to position [0, 0]
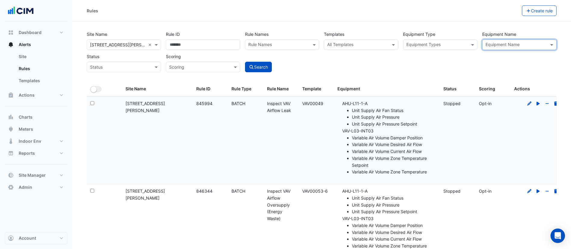
click at [341, 45] on input "text" at bounding box center [357, 45] width 61 height 6
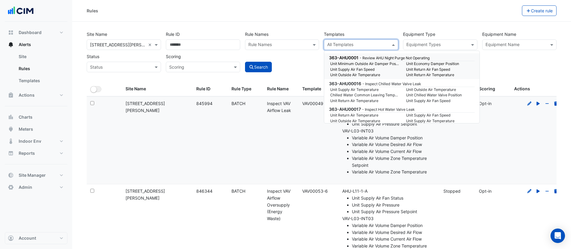
paste input "**********"
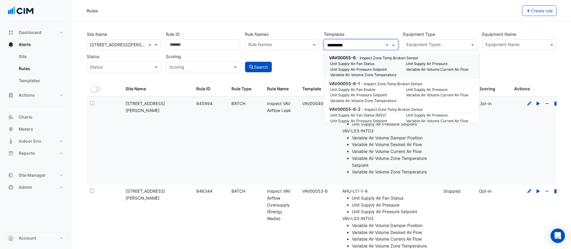
click at [346, 64] on small "Unit Supply Air Fan Status" at bounding box center [365, 63] width 76 height 5
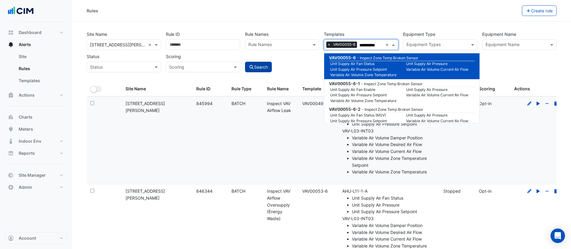
type input "**********"
click at [265, 67] on button "Search" at bounding box center [258, 67] width 27 height 11
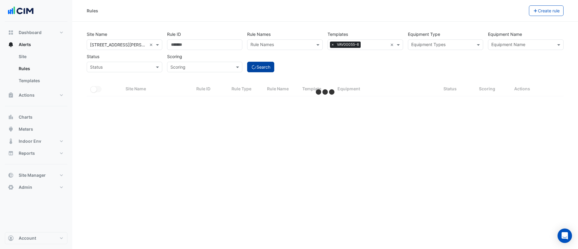
select select "***"
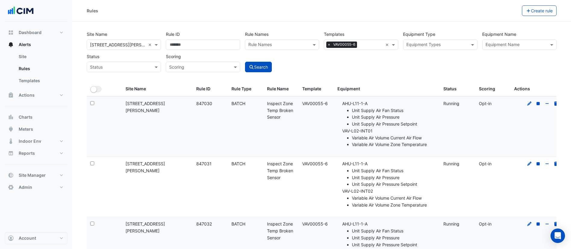
drag, startPoint x: 327, startPoint y: 104, endPoint x: 301, endPoint y: 104, distance: 26.5
click at [301, 104] on datatable-body-cell "Template: VAV00055-6" at bounding box center [316, 127] width 35 height 60
copy div "VAV00055-6"
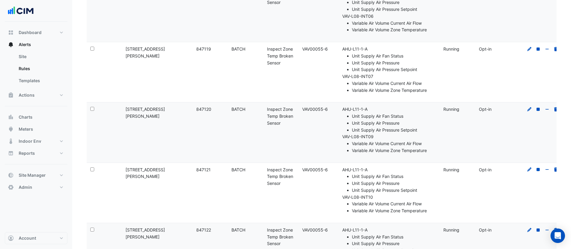
scroll to position [5891, 0]
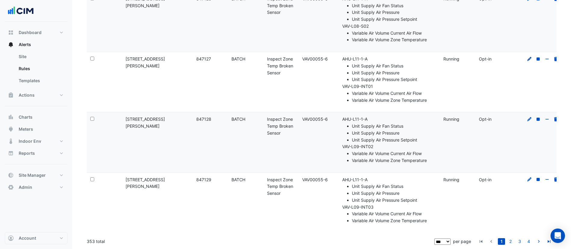
click at [528, 60] on icon at bounding box center [529, 59] width 4 height 4
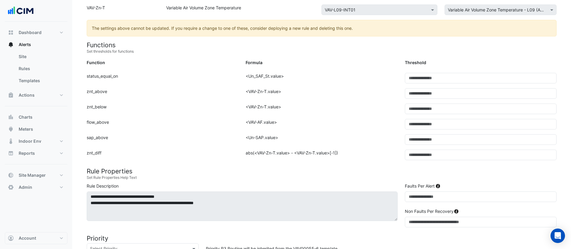
scroll to position [173, 0]
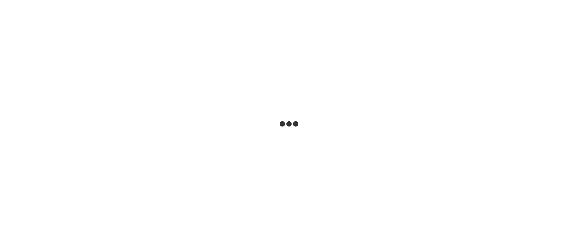
select select
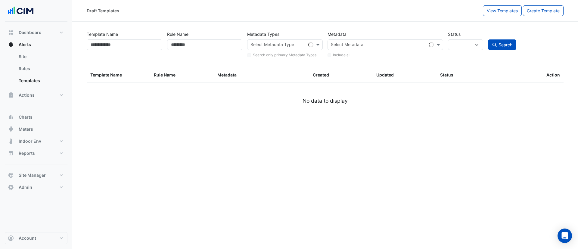
type input "********"
select select
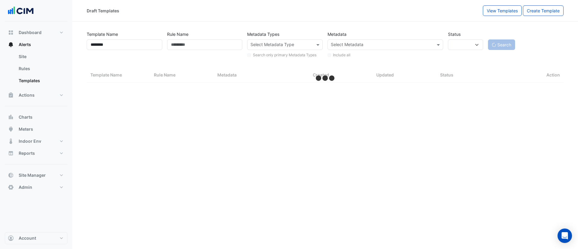
select select "***"
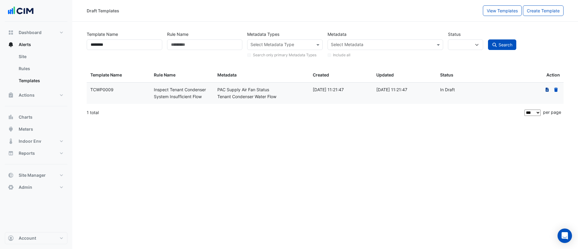
click at [546, 90] on icon at bounding box center [546, 90] width 3 height 4
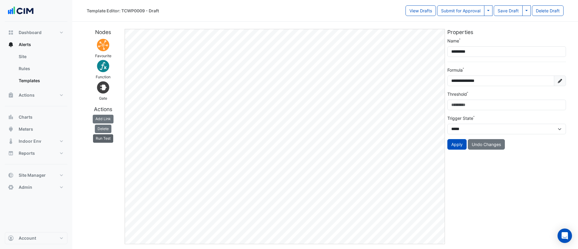
click at [104, 137] on button "Run Test" at bounding box center [103, 138] width 20 height 8
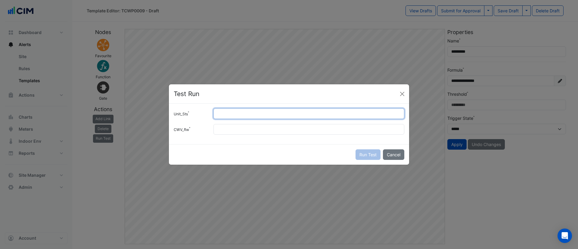
click at [257, 115] on input "Unit_Sts" at bounding box center [308, 113] width 191 height 11
type input "*"
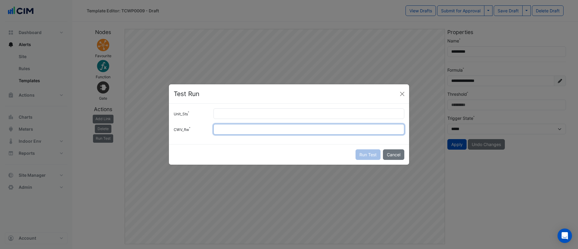
click at [246, 129] on input "*" at bounding box center [308, 129] width 191 height 11
type input "*"
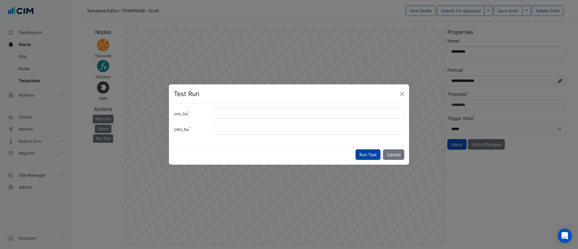
click at [369, 152] on button "Run Test" at bounding box center [367, 154] width 25 height 11
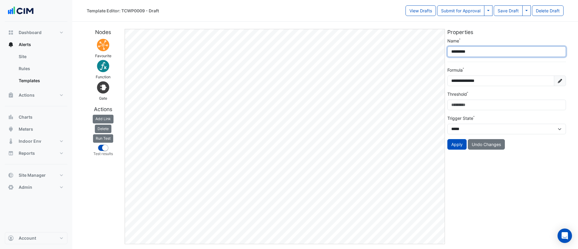
click at [490, 51] on input "*********" at bounding box center [506, 51] width 119 height 11
type input "****"
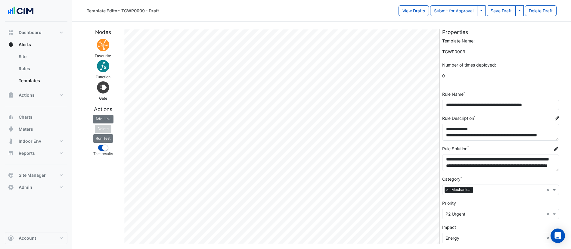
scroll to position [13, 0]
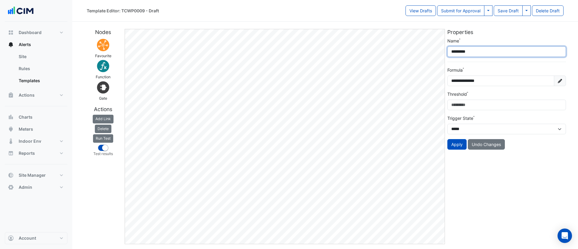
click at [492, 49] on input "*********" at bounding box center [506, 51] width 119 height 11
type input "*********"
click at [455, 141] on button "Apply" at bounding box center [456, 144] width 19 height 11
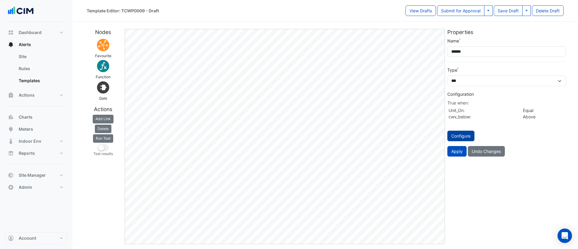
click at [462, 136] on button "Configure" at bounding box center [460, 136] width 27 height 11
select select "********"
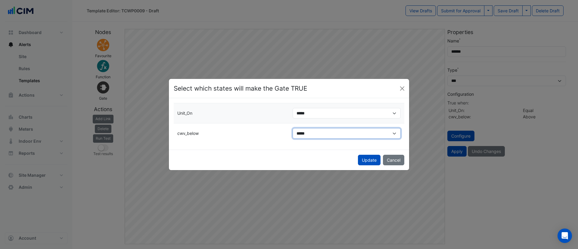
click at [341, 132] on select "***** ***** *****" at bounding box center [347, 133] width 108 height 11
select select "********"
click at [293, 128] on select "***** ***** *****" at bounding box center [347, 133] width 108 height 11
click at [374, 160] on button "Update" at bounding box center [369, 160] width 23 height 11
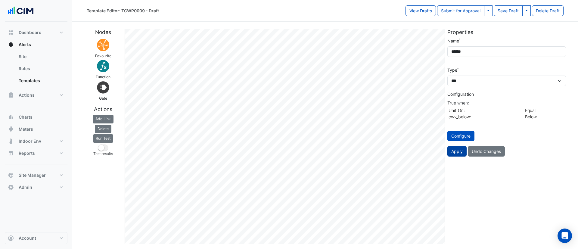
click at [457, 151] on button "Apply" at bounding box center [456, 151] width 19 height 11
click at [457, 154] on button "Apply" at bounding box center [456, 151] width 19 height 11
click at [417, 14] on button "View Drafts" at bounding box center [420, 10] width 30 height 11
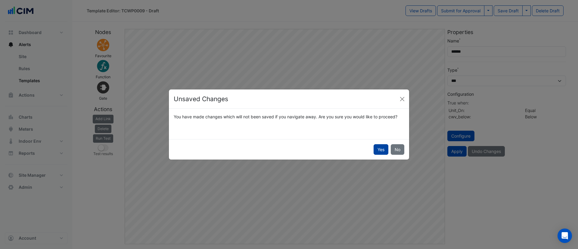
click at [381, 150] on button "Yes" at bounding box center [381, 149] width 15 height 11
select select
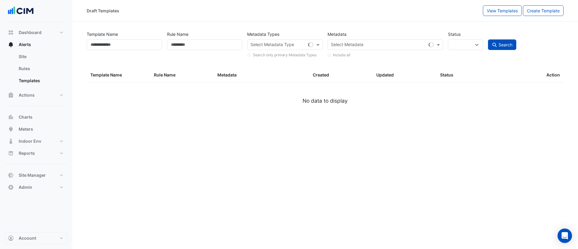
type input "********"
select select
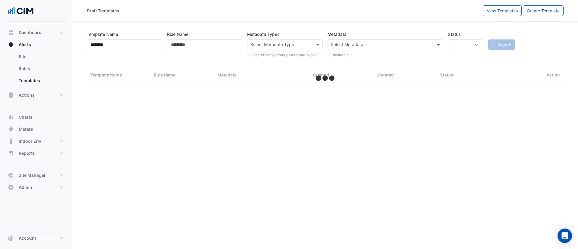
select select "***"
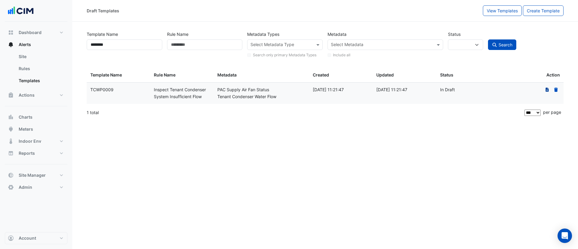
click at [547, 91] on icon "The template has an existing draft. Click 'Edit' if you would like to update th…" at bounding box center [547, 90] width 5 height 4
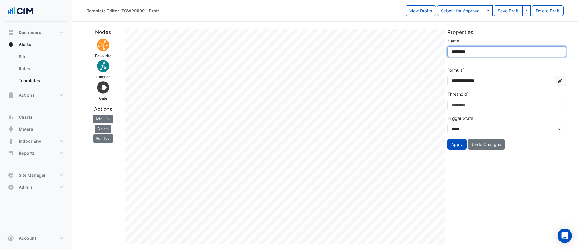
click at [486, 50] on input "*********" at bounding box center [506, 51] width 119 height 11
type input "*********"
click at [459, 145] on button "Apply" at bounding box center [456, 144] width 19 height 11
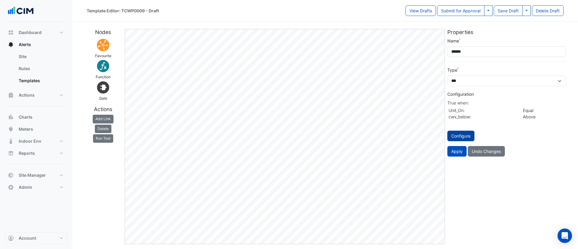
click at [458, 138] on button "Configure" at bounding box center [460, 136] width 27 height 11
select select "********"
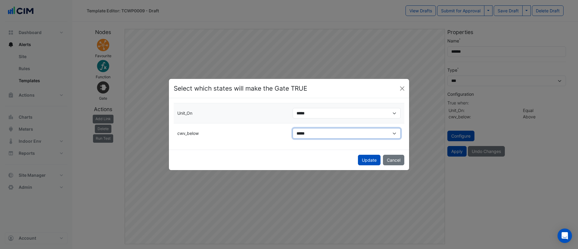
click at [320, 129] on select "***** ***** *****" at bounding box center [347, 133] width 108 height 11
select select "********"
click at [293, 128] on select "***** ***** *****" at bounding box center [347, 133] width 108 height 11
click at [368, 158] on button "Update" at bounding box center [369, 160] width 23 height 11
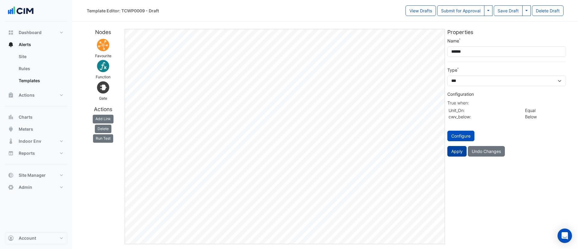
click at [458, 149] on button "Apply" at bounding box center [456, 151] width 19 height 11
click at [505, 11] on button "Save Draft" at bounding box center [508, 10] width 29 height 11
select select
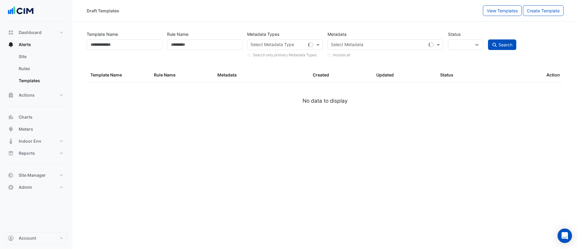
type input "********"
select select
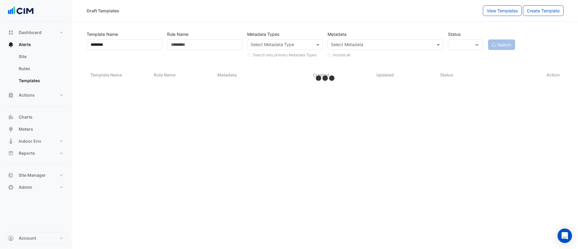
select select "***"
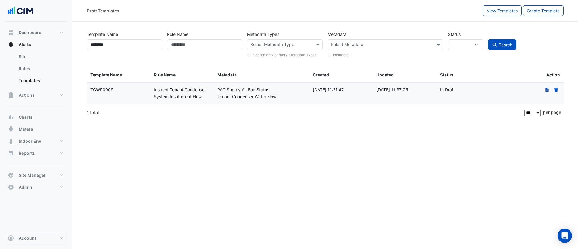
click at [547, 90] on icon at bounding box center [546, 90] width 3 height 4
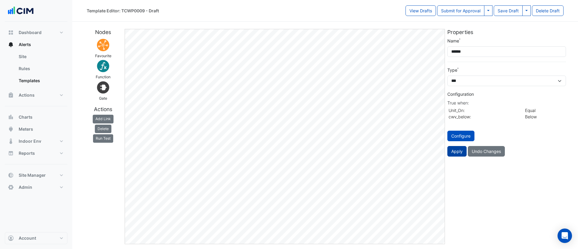
click at [458, 152] on button "Apply" at bounding box center [456, 151] width 19 height 11
click at [22, 59] on link "Site" at bounding box center [41, 57] width 54 height 12
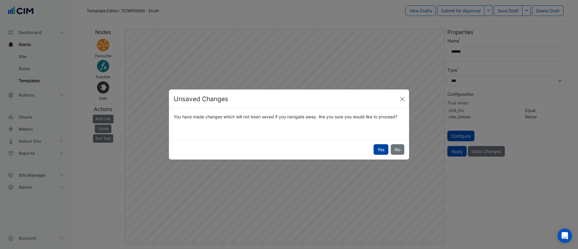
click at [383, 149] on button "Yes" at bounding box center [381, 149] width 15 height 11
click at [377, 149] on button "Yes" at bounding box center [381, 149] width 15 height 11
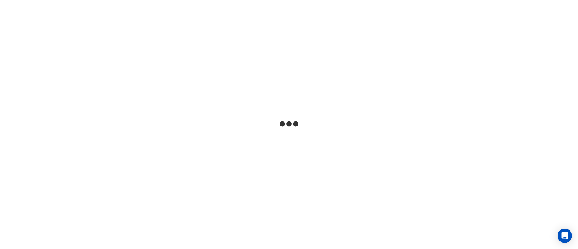
select select
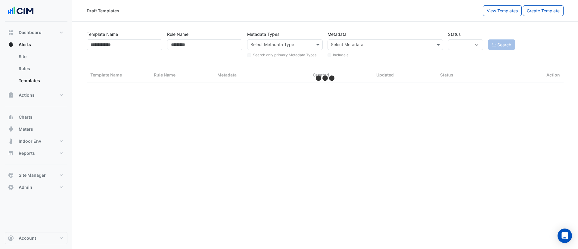
type input "********"
select select
select select "***"
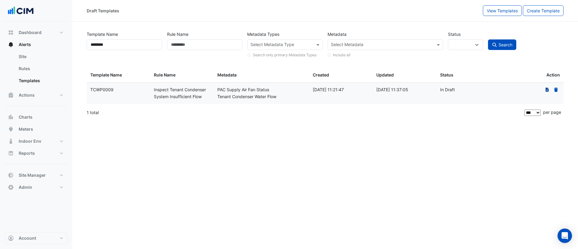
click at [546, 89] on icon at bounding box center [546, 90] width 3 height 4
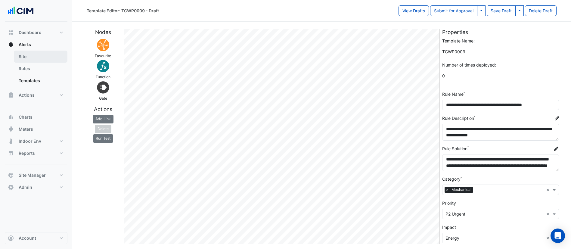
click at [29, 52] on link "Site" at bounding box center [41, 57] width 54 height 12
click at [32, 57] on link "Site" at bounding box center [41, 57] width 54 height 12
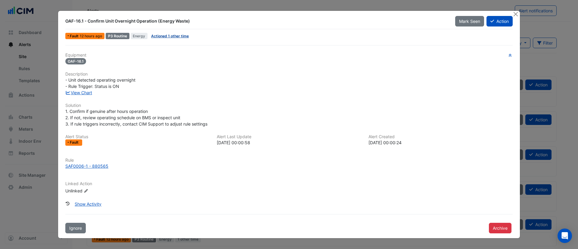
click at [164, 36] on link "Actioned 1 other time" at bounding box center [170, 36] width 38 height 5
click at [84, 94] on link "View Chart" at bounding box center [78, 92] width 27 height 5
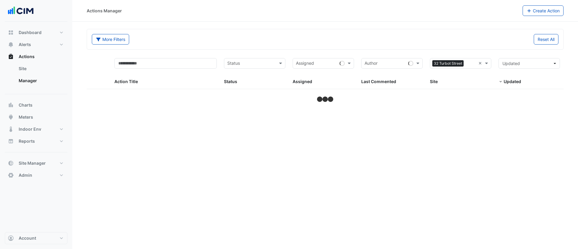
select select "***"
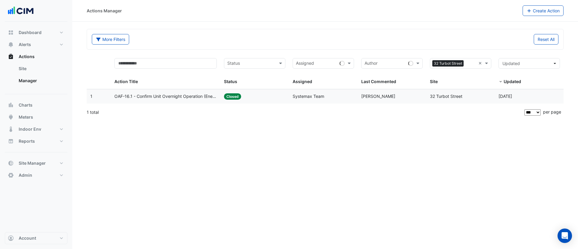
click at [414, 96] on div "Last Commented: [PERSON_NAME]" at bounding box center [391, 96] width 61 height 7
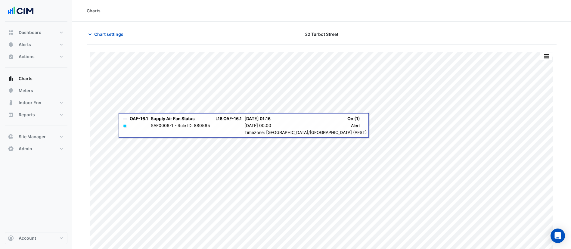
type input "**********"
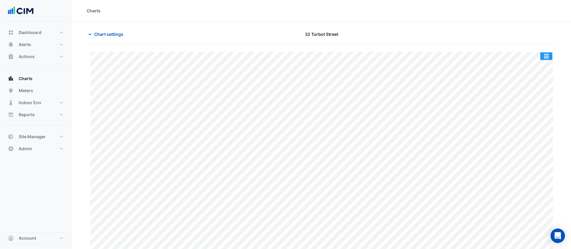
click at [548, 56] on button "button" at bounding box center [546, 56] width 12 height 8
click at [96, 35] on span "Chart settings" at bounding box center [108, 34] width 29 height 6
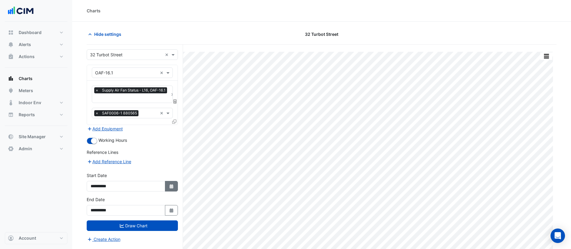
click at [175, 184] on button "Select Date" at bounding box center [171, 186] width 13 height 11
select select "*"
select select "****"
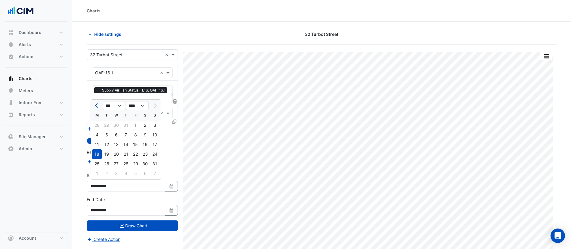
click at [98, 104] on span "Previous month" at bounding box center [97, 106] width 5 height 5
select select "*"
click at [106, 124] on div "1" at bounding box center [107, 125] width 10 height 10
type input "**********"
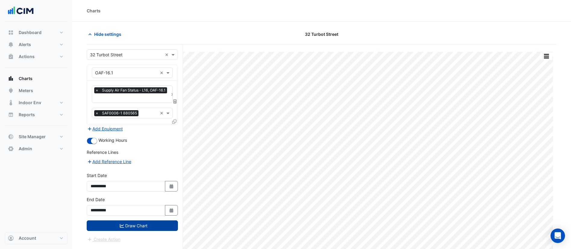
click at [123, 225] on icon "submit" at bounding box center [122, 226] width 4 height 4
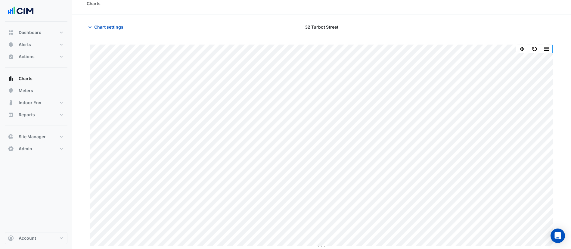
scroll to position [8, 0]
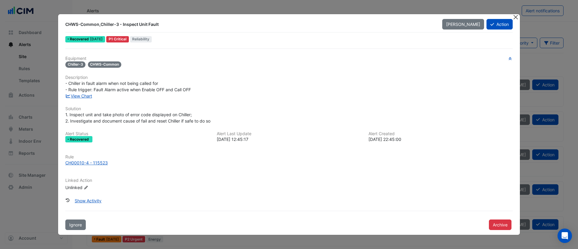
click at [516, 18] on button "Close" at bounding box center [515, 17] width 6 height 6
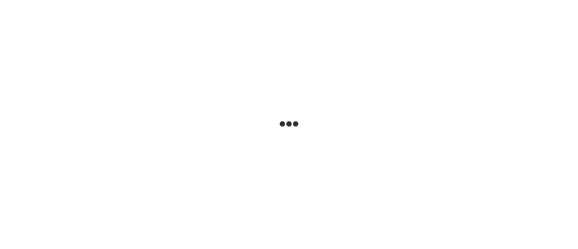
select select
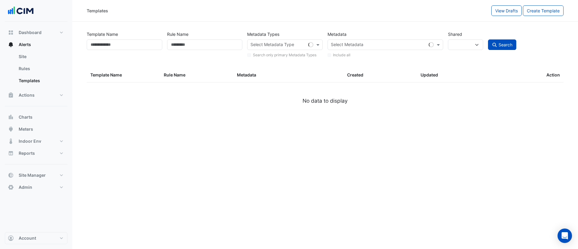
type input "********"
select select
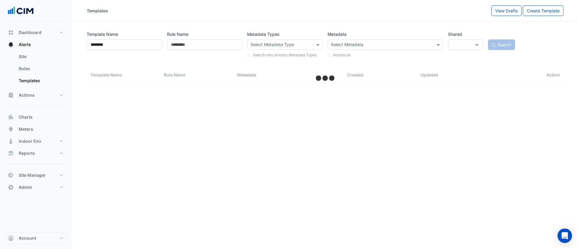
select select "***"
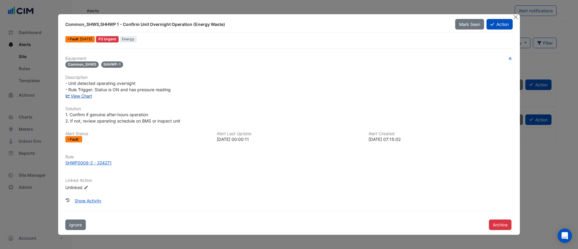
click at [78, 96] on link "View Chart" at bounding box center [78, 95] width 27 height 5
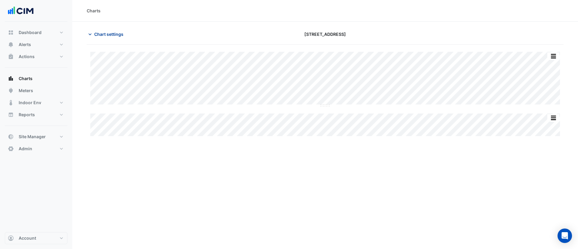
click at [103, 37] on span "Chart settings" at bounding box center [108, 34] width 29 height 6
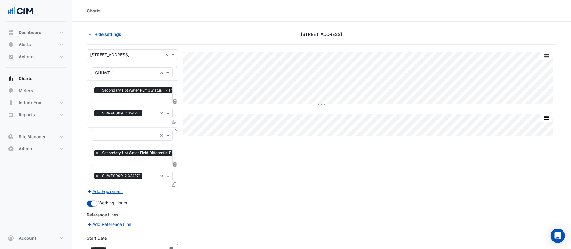
click at [173, 121] on icon at bounding box center [174, 121] width 4 height 4
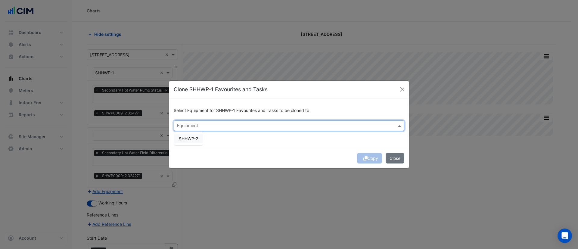
click at [218, 122] on div "Equipment" at bounding box center [284, 125] width 220 height 9
click at [192, 136] on span "SHHWP-2" at bounding box center [188, 138] width 19 height 5
click at [262, 143] on div "Select Equipment for SHHWP-1 Favourites and Tasks to be cloned to Equipment × S…" at bounding box center [289, 122] width 240 height 49
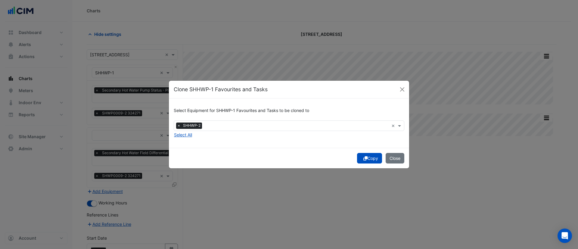
click at [373, 159] on button "Copy" at bounding box center [369, 158] width 25 height 11
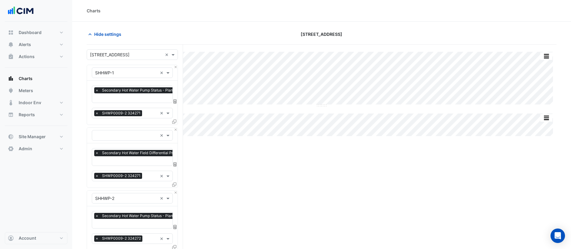
scroll to position [122, 0]
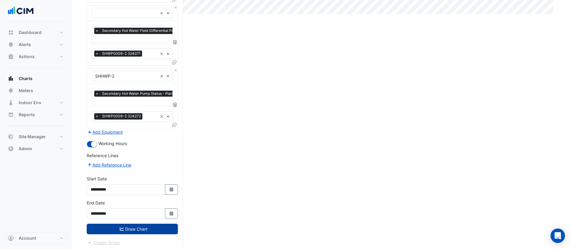
click at [141, 228] on button "Draw Chart" at bounding box center [132, 229] width 91 height 11
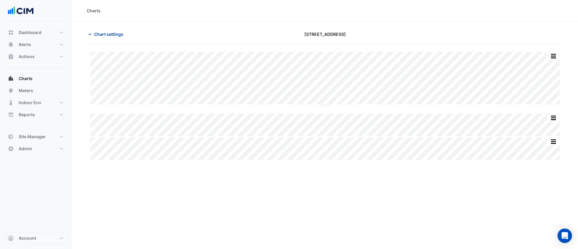
click at [118, 36] on span "Chart settings" at bounding box center [108, 34] width 29 height 6
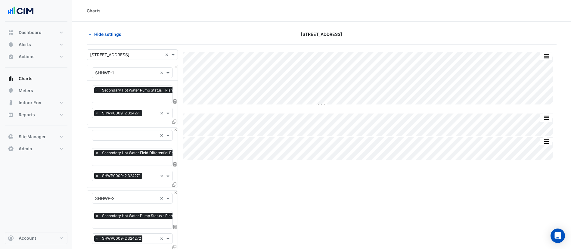
scroll to position [122, 0]
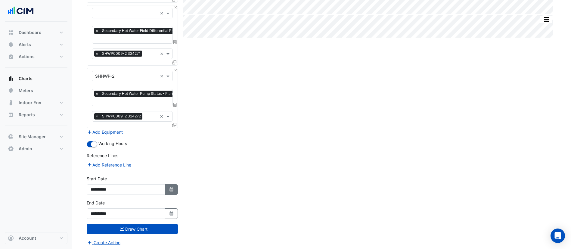
click at [171, 187] on icon "button" at bounding box center [171, 189] width 4 height 4
select select "*"
select select "****"
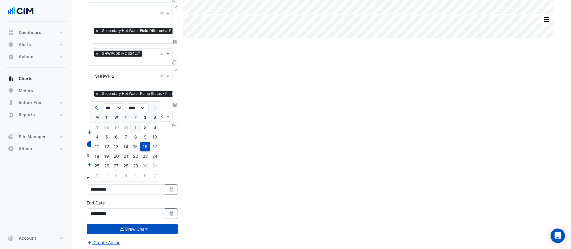
click at [132, 125] on div "1" at bounding box center [136, 128] width 10 height 10
type input "**********"
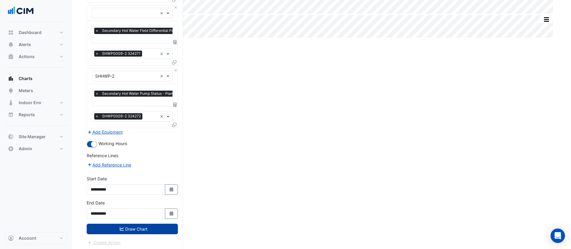
click at [145, 227] on button "Draw Chart" at bounding box center [132, 229] width 91 height 11
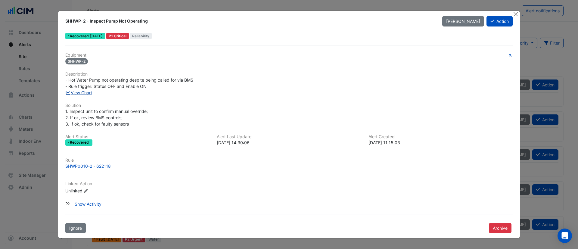
click at [87, 95] on link "View Chart" at bounding box center [78, 92] width 27 height 5
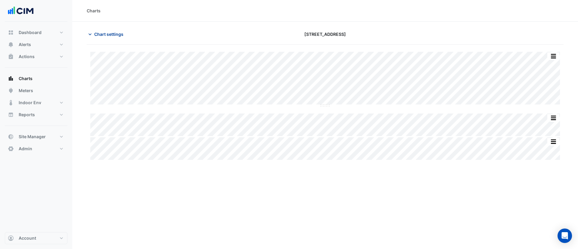
click at [107, 34] on span "Chart settings" at bounding box center [108, 34] width 29 height 6
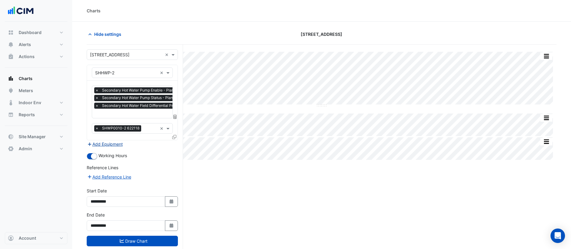
click at [104, 141] on button "Add Equipment" at bounding box center [105, 144] width 36 height 7
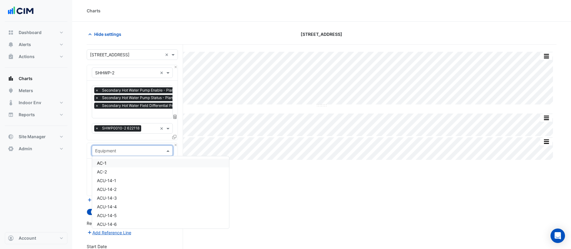
click at [112, 149] on input "text" at bounding box center [126, 151] width 62 height 6
type input "***"
click at [114, 164] on div "HWB-1" at bounding box center [132, 163] width 80 height 9
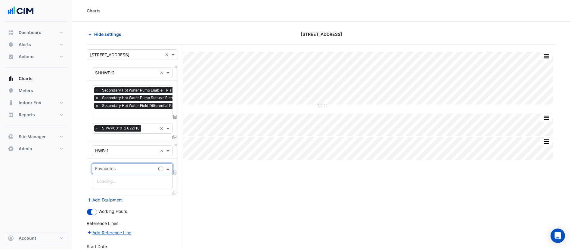
click at [115, 166] on input "text" at bounding box center [125, 169] width 61 height 6
type input "****"
click at [115, 182] on span "Hot Water Boiler Status - Plantroom, Plantroom" at bounding box center [143, 180] width 92 height 5
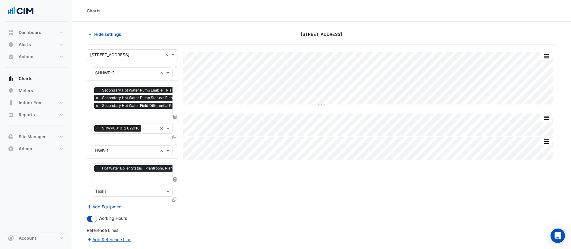
click at [173, 200] on fa-icon at bounding box center [174, 199] width 4 height 5
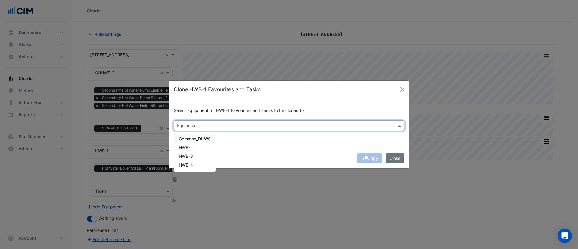
click at [198, 126] on input "text" at bounding box center [285, 126] width 217 height 6
click at [192, 148] on span "HWB-2" at bounding box center [186, 147] width 14 height 5
click at [192, 157] on span "HWB-3" at bounding box center [186, 156] width 14 height 5
click at [192, 162] on span "HWB-4" at bounding box center [186, 164] width 14 height 5
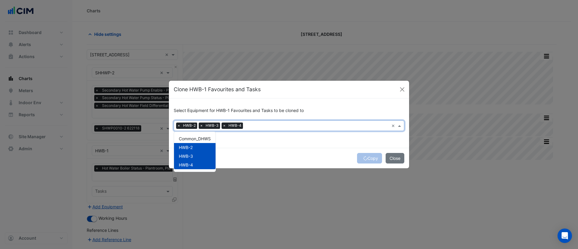
click at [265, 146] on div "Select Equipment for HWB-1 Favourites and Tasks to be cloned to Equipment × HWB…" at bounding box center [289, 122] width 240 height 49
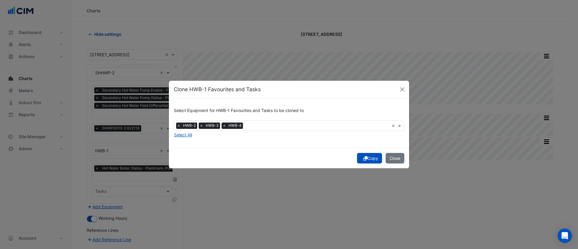
click at [371, 157] on button "Copy" at bounding box center [369, 158] width 25 height 11
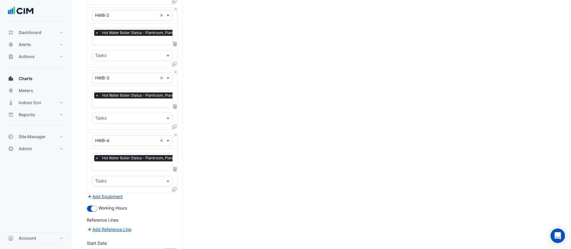
scroll to position [262, 0]
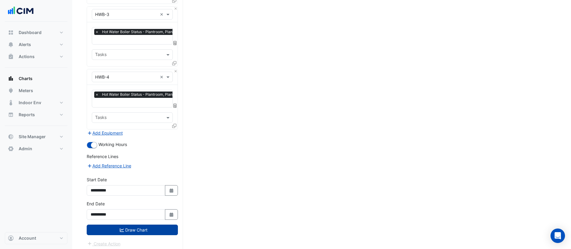
click at [132, 228] on button "Draw Chart" at bounding box center [132, 230] width 91 height 11
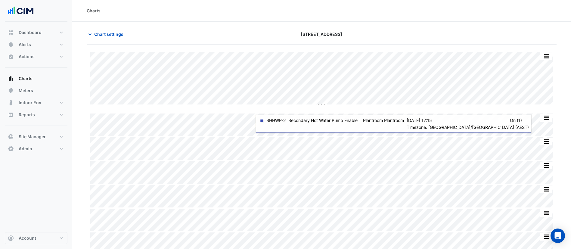
scroll to position [7, 0]
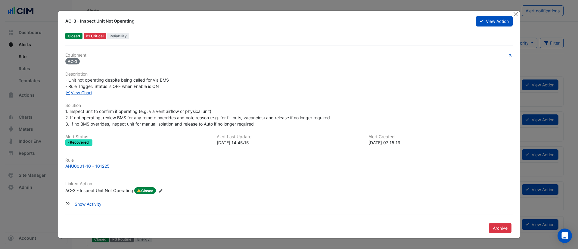
click at [83, 194] on div "AC-3 - Inspect Unit Not Operating" at bounding box center [99, 190] width 68 height 7
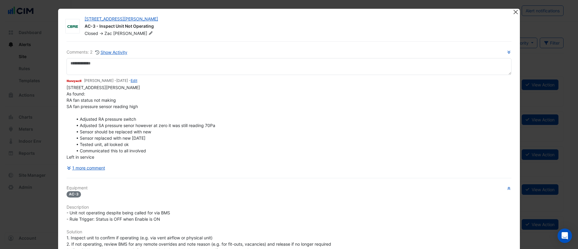
click at [512, 11] on button "Close" at bounding box center [515, 12] width 6 height 6
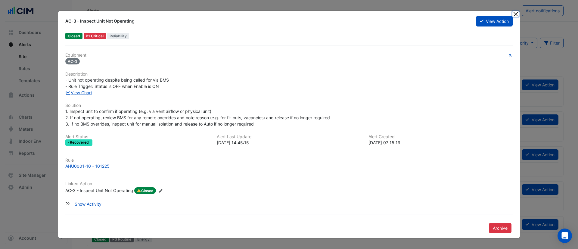
click at [515, 14] on button "Close" at bounding box center [515, 14] width 6 height 6
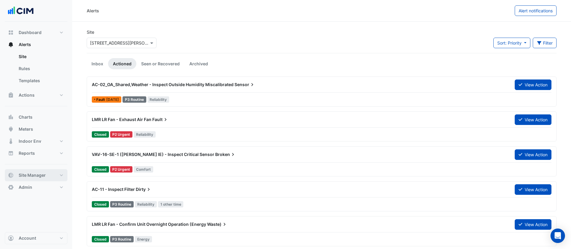
click at [50, 176] on button "Site Manager" at bounding box center [36, 175] width 63 height 12
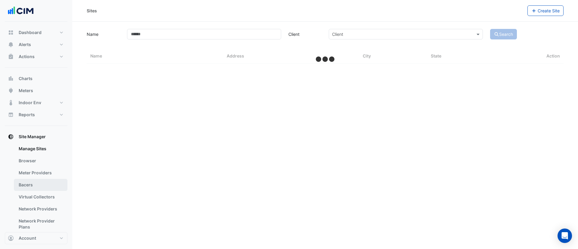
click at [39, 189] on link "Bacers" at bounding box center [41, 185] width 54 height 12
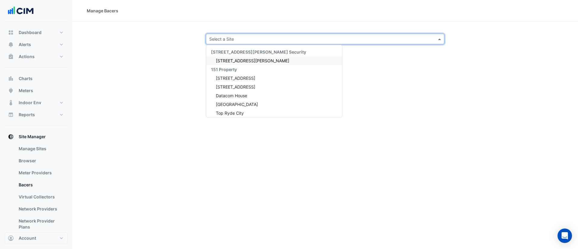
click at [290, 41] on input "text" at bounding box center [319, 39] width 220 height 6
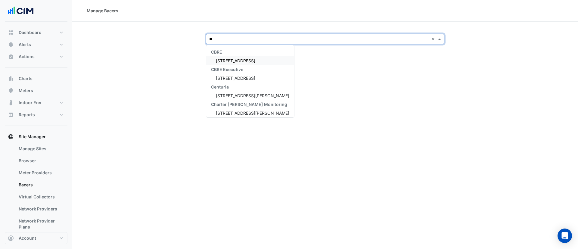
type input "***"
click at [240, 61] on span "[STREET_ADDRESS]" at bounding box center [235, 60] width 39 height 5
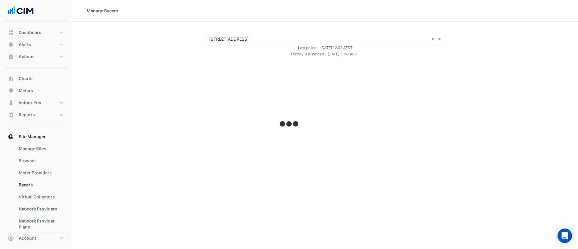
select select "***"
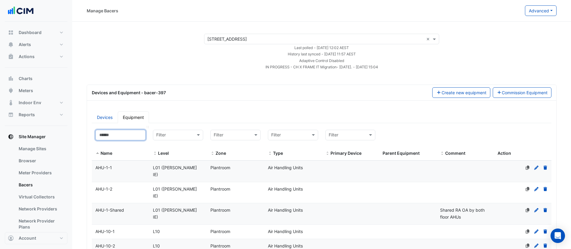
click at [123, 136] on input at bounding box center [120, 135] width 50 height 11
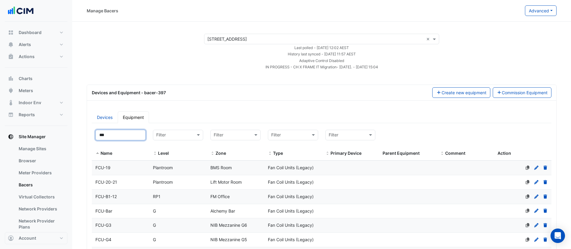
type input "***"
click at [121, 168] on div "FCU-19" at bounding box center [120, 167] width 57 height 7
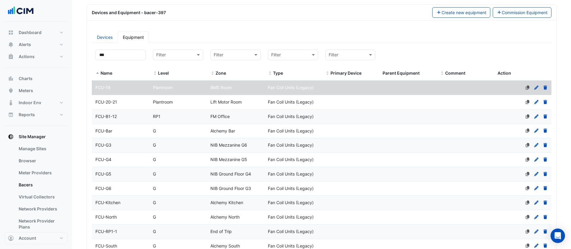
scroll to position [189, 0]
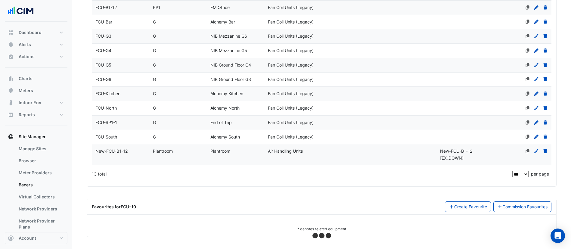
select select "***"
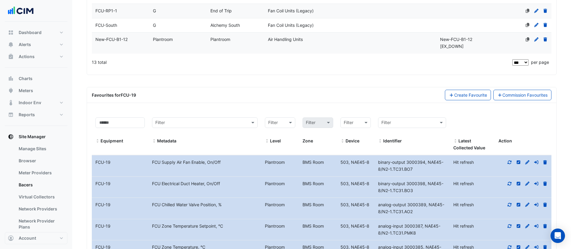
scroll to position [374, 0]
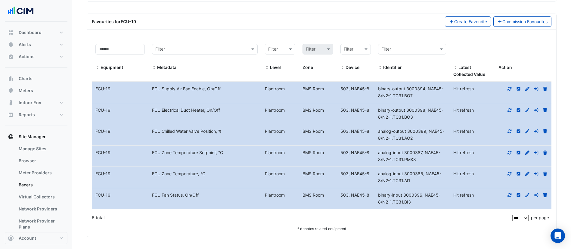
click at [511, 88] on icon at bounding box center [510, 89] width 4 height 4
click at [508, 194] on icon at bounding box center [510, 195] width 4 height 4
click at [310, 222] on div "6 total" at bounding box center [301, 217] width 419 height 15
drag, startPoint x: 414, startPoint y: 202, endPoint x: 378, endPoint y: 193, distance: 36.9
click at [378, 193] on div "binary-input 3000396, NAE45-8/N2-1.TC31.BI3" at bounding box center [411, 199] width 75 height 14
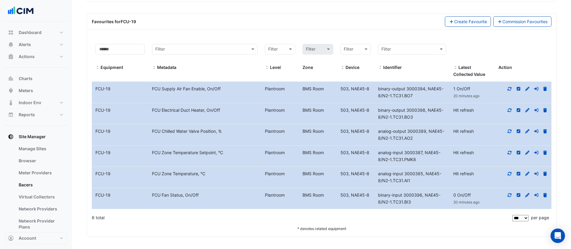
copy span "binary-input 3000396, NAE45-8/N2-1.TC31.BI3"
drag, startPoint x: 412, startPoint y: 95, endPoint x: 377, endPoint y: 89, distance: 35.7
click at [377, 89] on div "binary-output 3000394, NAE45-8/N2-1.TC31.BO7" at bounding box center [411, 92] width 75 height 14
copy span "binary-output 3000394, NAE45-8/N2-1.TC31.BO7"
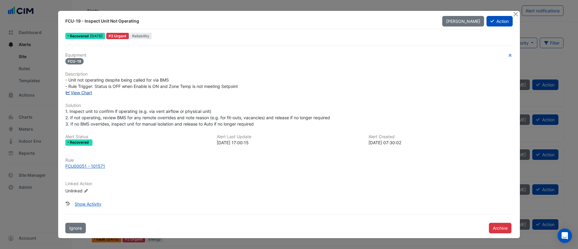
click at [85, 91] on link "View Chart" at bounding box center [78, 92] width 27 height 5
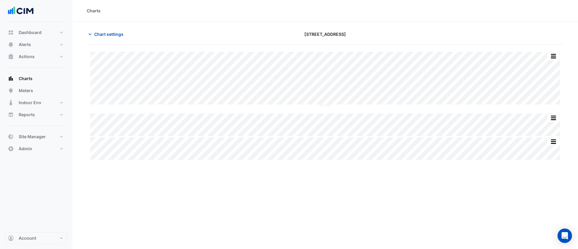
click at [85, 91] on section "Chart settings [STREET_ADDRESS] Split All Split None Print Save as JPEG Save as…" at bounding box center [325, 91] width 506 height 139
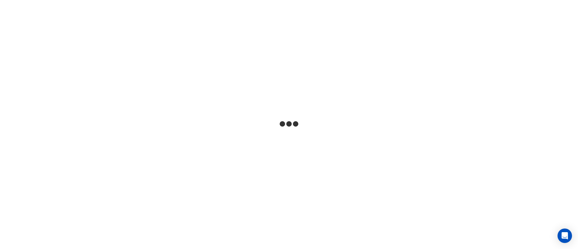
click at [221, 0] on html at bounding box center [289, 0] width 578 height 0
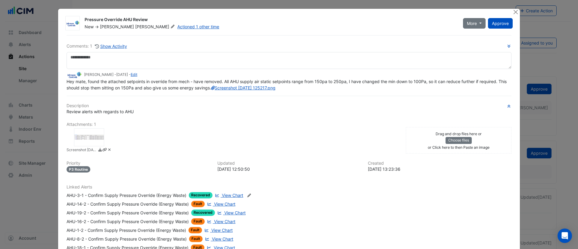
scroll to position [198, 0]
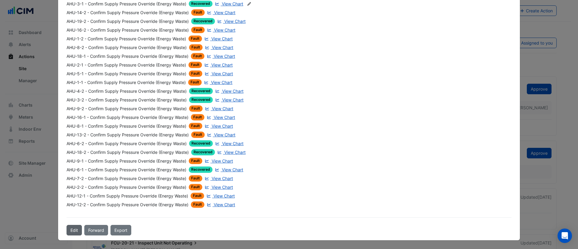
click at [69, 233] on button "Edit" at bounding box center [74, 230] width 15 height 11
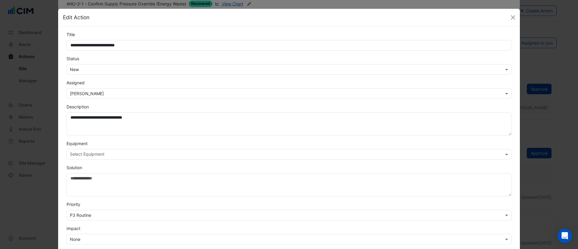
click at [134, 68] on input "text" at bounding box center [283, 70] width 426 height 6
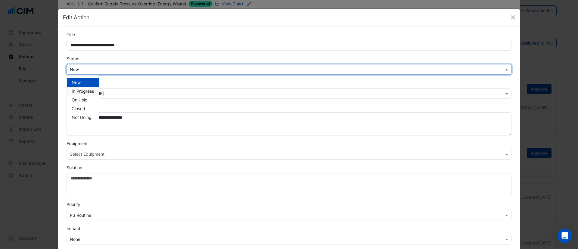
click at [89, 91] on span "In Progress" at bounding box center [83, 90] width 22 height 5
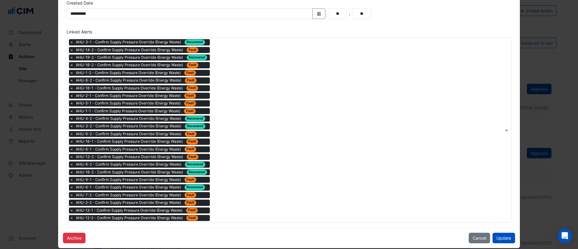
scroll to position [281, 0]
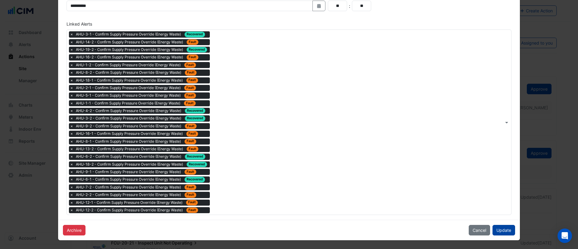
click at [499, 226] on button "Update" at bounding box center [503, 230] width 23 height 11
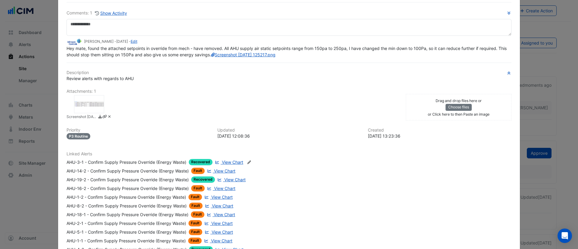
scroll to position [0, 0]
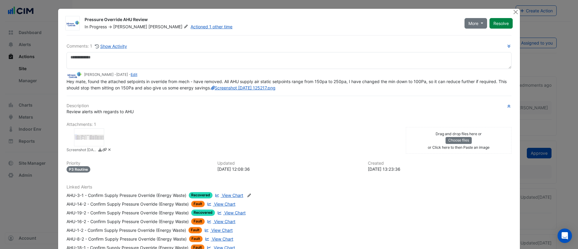
drag, startPoint x: 216, startPoint y: 88, endPoint x: 56, endPoint y: 83, distance: 160.8
click at [58, 83] on div "Pressure Override AHU Review In Progress -> Steve Dawes Actioned 1 other time M…" at bounding box center [289, 220] width 462 height 423
copy span "Hey mate, found the attached setpoints in override from mech - have removed. Al…"
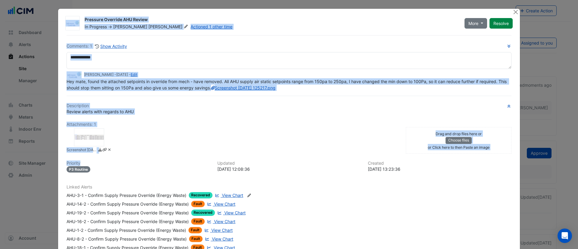
drag, startPoint x: 175, startPoint y: 164, endPoint x: 64, endPoint y: 17, distance: 184.2
click at [64, 17] on div "Pressure Override AHU Review In Progress -> Steve Dawes Actioned 1 other time M…" at bounding box center [289, 220] width 462 height 423
copy div "Pressure Override AHU Review In Progress -> Steve Dawes Actioned 1 other time M…"
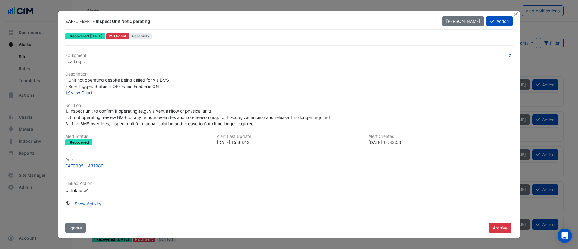
click at [85, 93] on link "View Chart" at bounding box center [78, 92] width 27 height 5
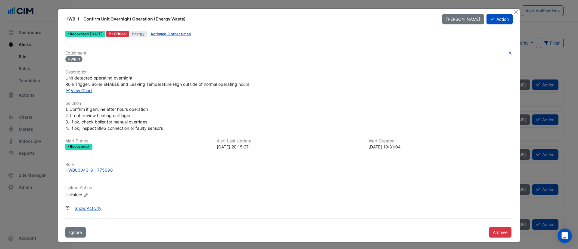
click at [80, 91] on link "View Chart" at bounding box center [78, 90] width 27 height 5
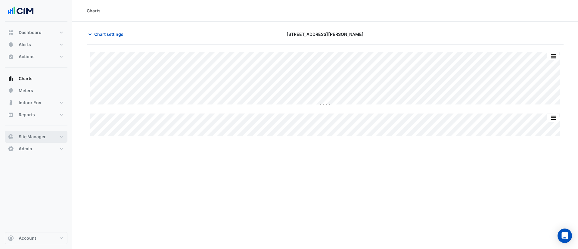
click at [42, 135] on span "Site Manager" at bounding box center [32, 137] width 27 height 6
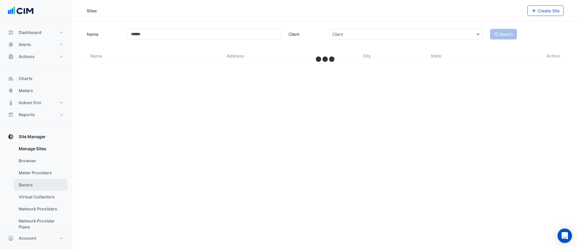
click at [33, 188] on link "Bacers" at bounding box center [41, 185] width 54 height 12
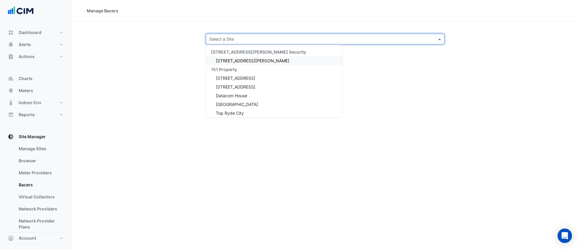
click at [263, 34] on div "Select a Site" at bounding box center [325, 39] width 238 height 11
type input "*****"
click at [246, 59] on span "11-33 Exhibition Street" at bounding box center [235, 60] width 39 height 5
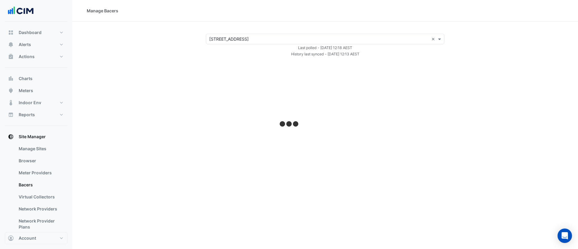
select select "***"
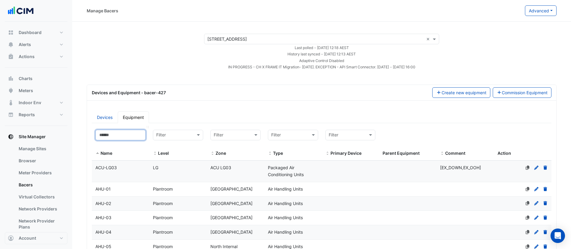
click at [125, 134] on input at bounding box center [120, 135] width 50 height 11
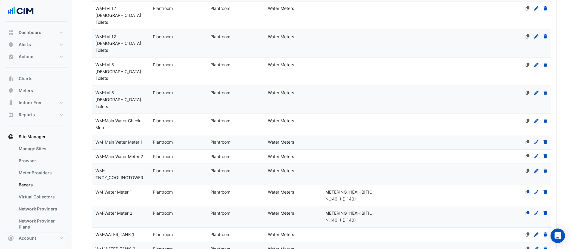
scroll to position [279, 0]
type input "**"
click at [109, 185] on datatable-body-cell "Name WM-Water Meter 1" at bounding box center [120, 195] width 57 height 21
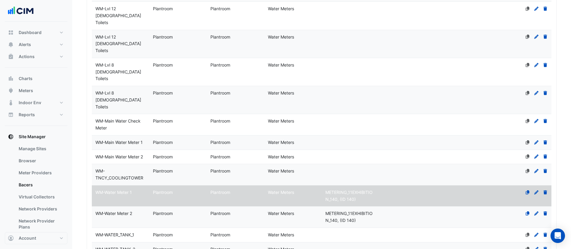
scroll to position [322, 0]
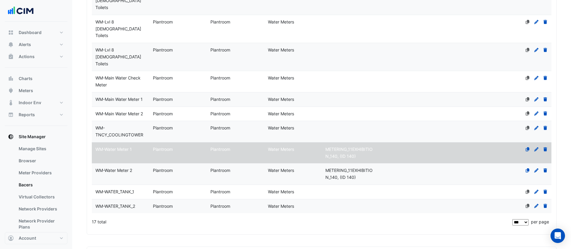
select select "***"
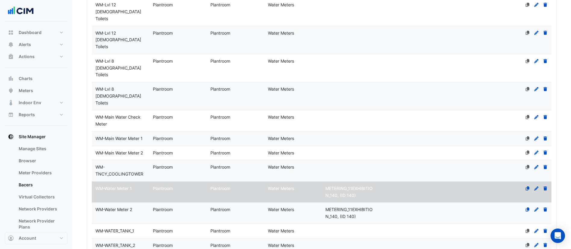
scroll to position [408, 0]
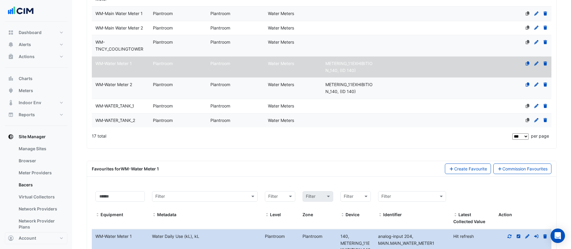
click at [509, 234] on icon at bounding box center [509, 236] width 5 height 4
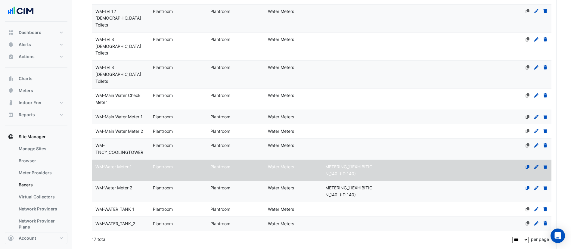
scroll to position [304, 0]
click at [360, 110] on datatable-body-cell "Primary Device" at bounding box center [350, 117] width 57 height 14
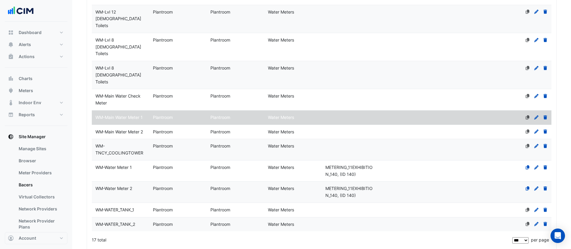
scroll to position [363, 0]
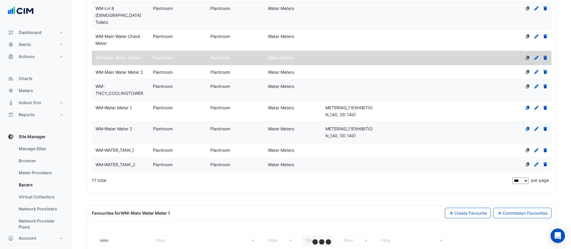
select select "***"
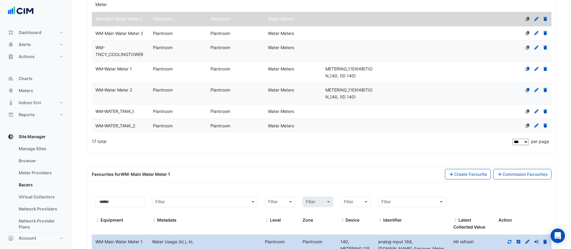
click at [510, 240] on icon at bounding box center [509, 242] width 5 height 4
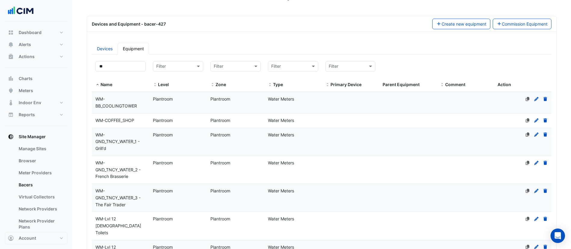
scroll to position [70, 0]
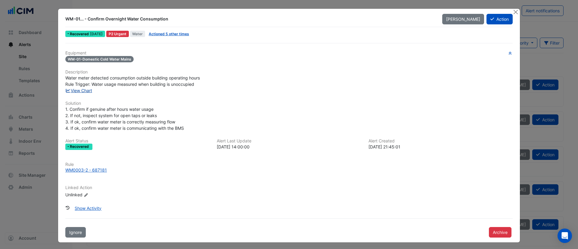
click at [83, 92] on link "View Chart" at bounding box center [78, 90] width 27 height 5
click at [75, 91] on link "View Chart" at bounding box center [78, 90] width 27 height 5
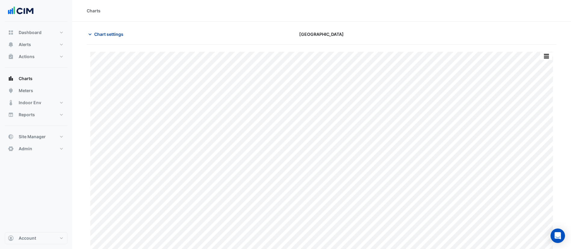
click at [112, 36] on span "Chart settings" at bounding box center [108, 34] width 29 height 6
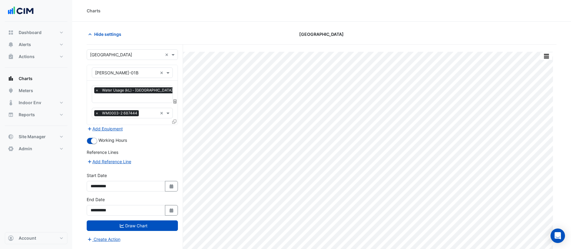
click at [174, 101] on icon at bounding box center [174, 101] width 3 height 4
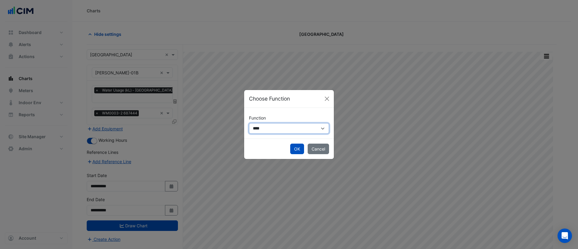
click at [258, 129] on select "**********" at bounding box center [289, 128] width 80 height 11
select select "******"
click at [249, 123] on select "**********" at bounding box center [289, 128] width 80 height 11
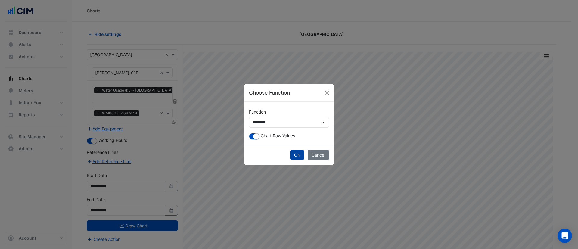
click at [295, 154] on button "OK" at bounding box center [297, 155] width 14 height 11
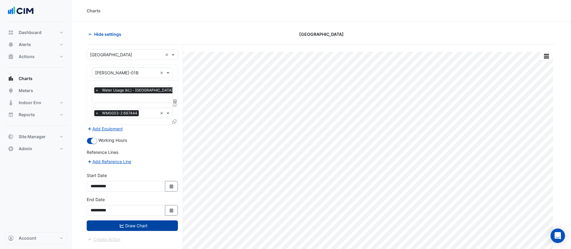
click at [147, 223] on button "Draw Chart" at bounding box center [132, 225] width 91 height 11
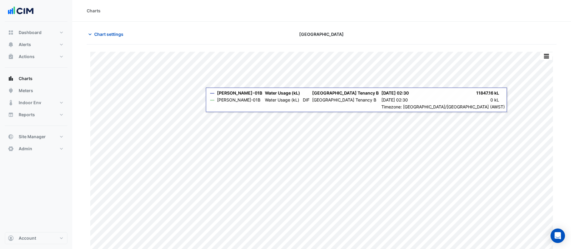
scroll to position [8, 0]
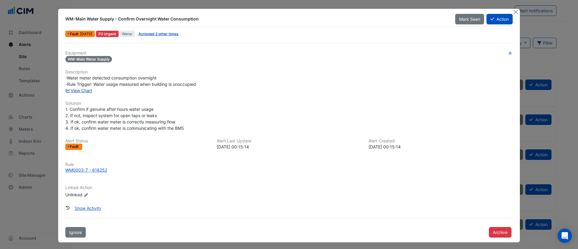
click at [74, 91] on link "View Chart" at bounding box center [78, 90] width 27 height 5
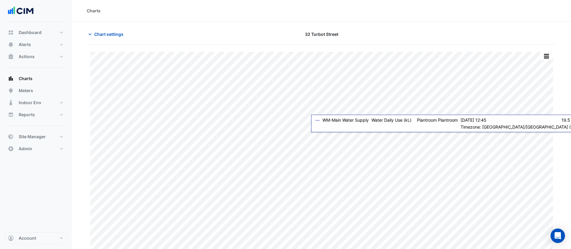
scroll to position [8, 0]
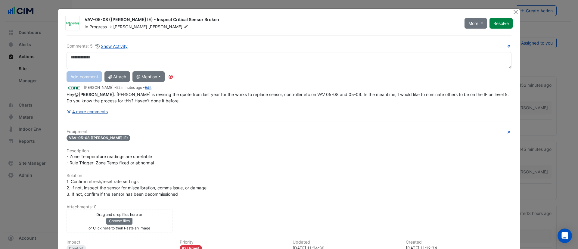
click at [81, 111] on div "Comments: 5 Show Activity Add comment Attach @ Mention ADP Consulting Ajjanthan…" at bounding box center [289, 170] width 452 height 270
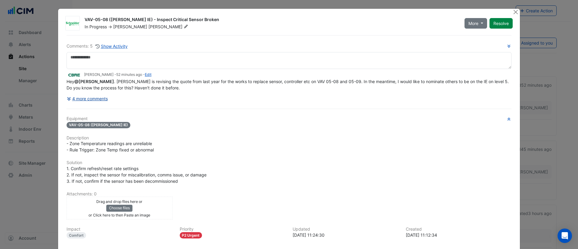
click at [90, 98] on button "4 more comments" at bounding box center [88, 98] width 42 height 11
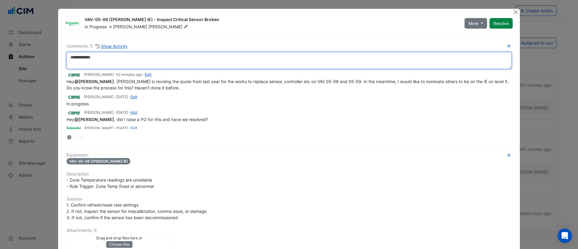
click at [123, 64] on textarea at bounding box center [289, 60] width 445 height 17
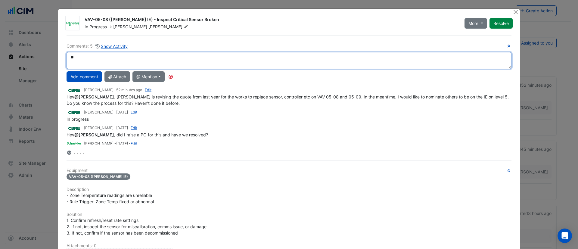
type textarea "*"
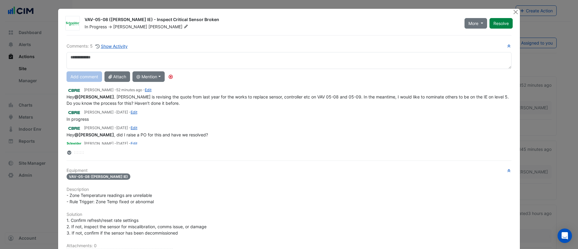
click at [515, 14] on div at bounding box center [516, 12] width 8 height 7
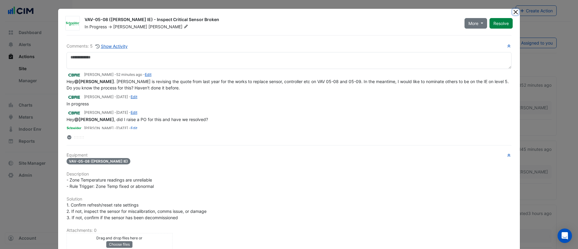
click at [513, 13] on button "Close" at bounding box center [515, 12] width 6 height 6
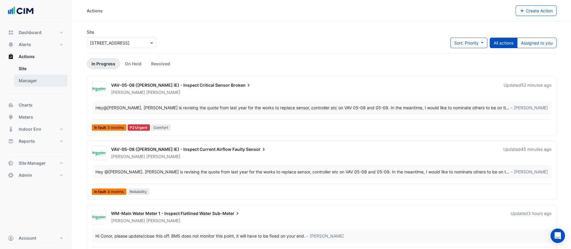
click at [41, 79] on link "Manager" at bounding box center [41, 81] width 54 height 12
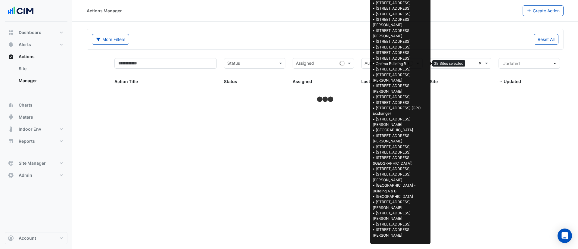
select select "***"
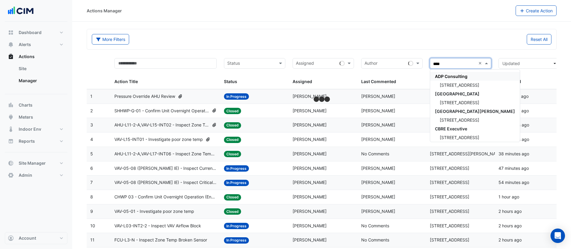
type input "*****"
click at [454, 85] on span "[STREET_ADDRESS]" at bounding box center [459, 84] width 39 height 5
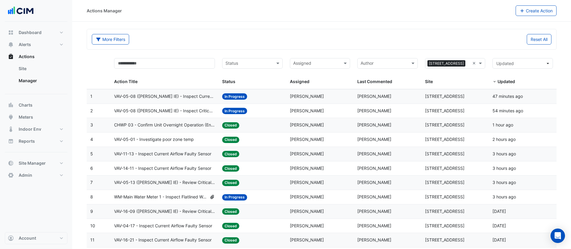
click at [173, 196] on span "WM-Main Water Meter 1 - Inspect Flatlined Water Sub-Meter" at bounding box center [160, 197] width 93 height 7
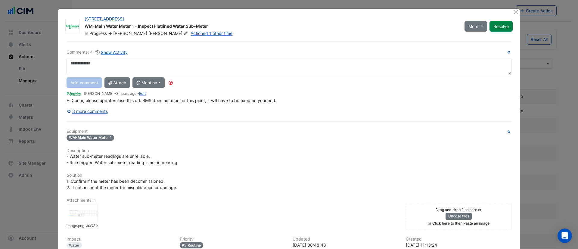
click at [95, 113] on div "Comments: 4 Show Activity Add comment Attach @ Mention ADP Consulting Ajjanthan…" at bounding box center [289, 171] width 452 height 261
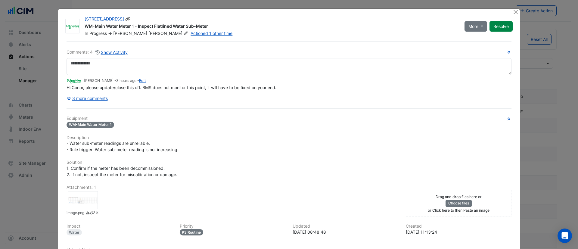
click at [184, 33] on icon at bounding box center [186, 33] width 4 height 4
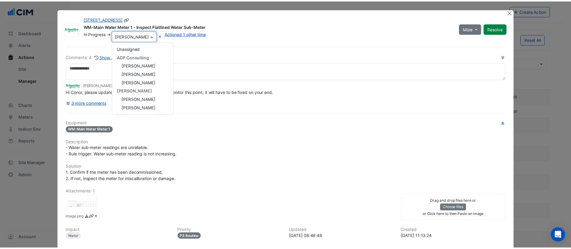
scroll to position [84, 0]
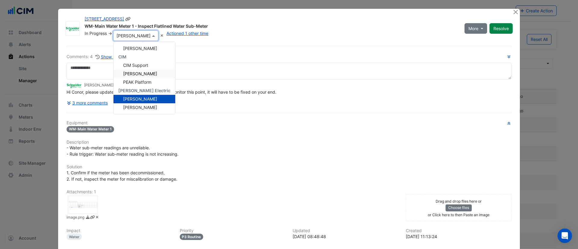
click at [143, 75] on span "[PERSON_NAME]" at bounding box center [140, 73] width 34 height 5
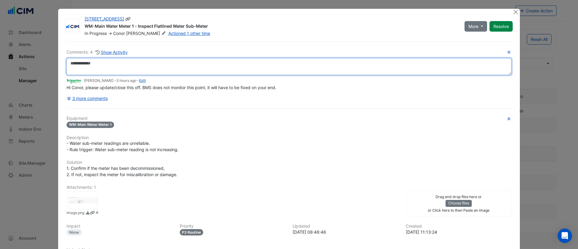
click at [111, 66] on textarea at bounding box center [289, 66] width 445 height 17
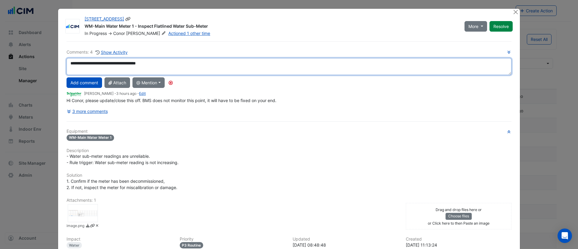
click at [131, 89] on div "**********" at bounding box center [289, 83] width 445 height 68
type textarea "**********"
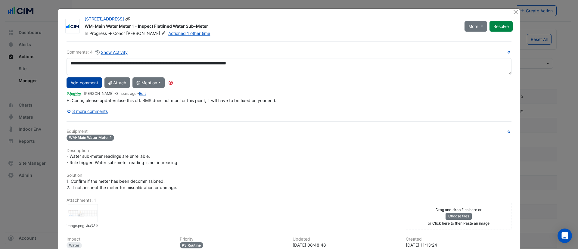
click at [78, 83] on button "Add comment" at bounding box center [85, 82] width 36 height 11
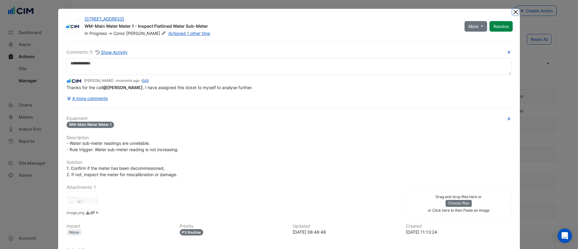
click at [513, 13] on button "Close" at bounding box center [515, 12] width 6 height 6
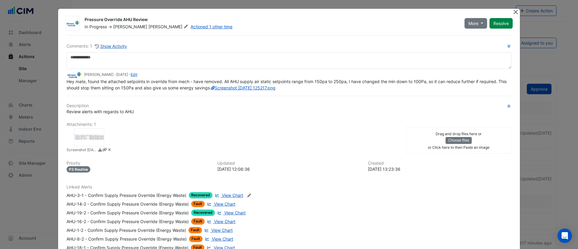
click at [512, 12] on button "Close" at bounding box center [515, 12] width 6 height 6
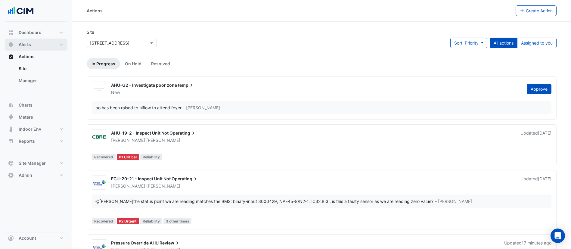
click at [36, 42] on button "Alerts" at bounding box center [36, 45] width 63 height 12
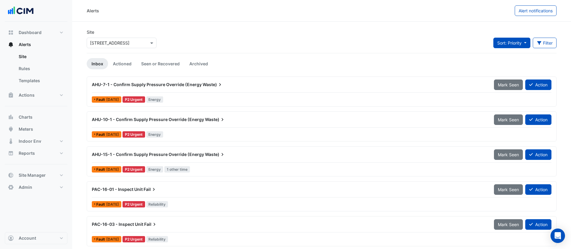
click at [513, 43] on span "Sort: Priority" at bounding box center [509, 42] width 24 height 5
click at [394, 45] on div "Site Select a Site × 175 Eagle Street Sort: Priority Filter Title Priority Filt…" at bounding box center [321, 41] width 477 height 24
click at [551, 41] on button "Filter" at bounding box center [545, 43] width 24 height 11
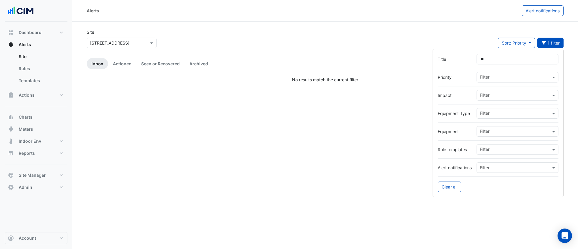
type input "**"
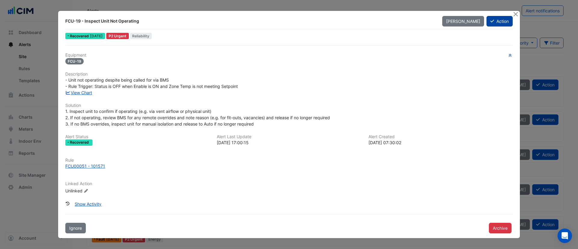
click at [498, 22] on button "Action" at bounding box center [499, 21] width 26 height 11
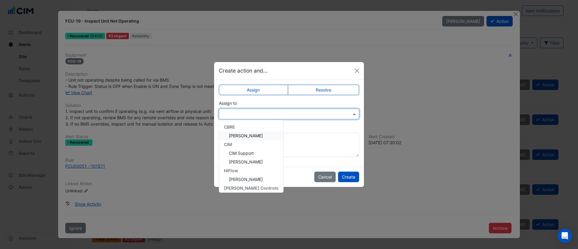
click at [262, 112] on input "text" at bounding box center [283, 114] width 122 height 6
click at [247, 162] on span "[PERSON_NAME]" at bounding box center [246, 161] width 34 height 5
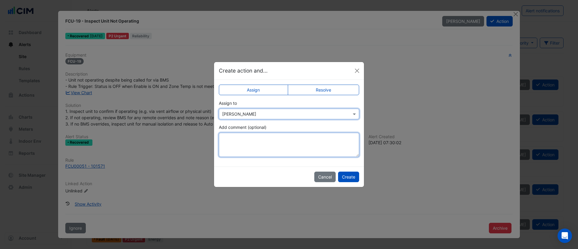
click at [256, 140] on textarea "Add comment (optional)" at bounding box center [289, 145] width 140 height 24
type textarea "*"
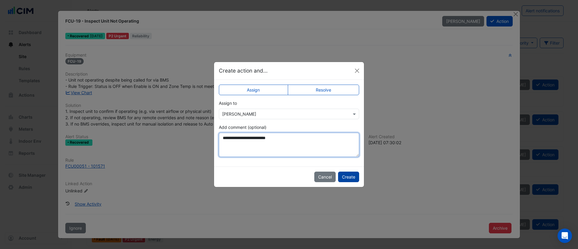
type textarea "**********"
click at [355, 181] on button "Create" at bounding box center [348, 177] width 21 height 11
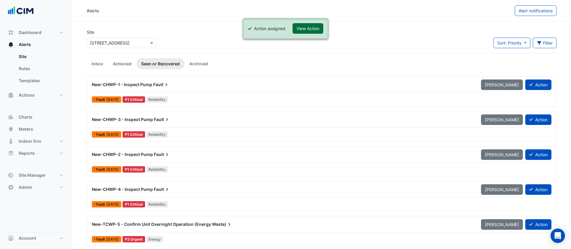
click at [315, 30] on button "View Action" at bounding box center [308, 28] width 31 height 11
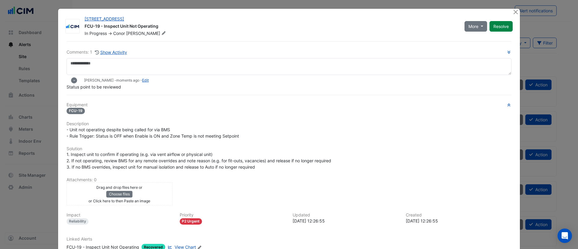
click at [486, 8] on ngb-modal-window "[STREET_ADDRESS] FCU-19 - Inspect Unit Not Operating In Progress -> [PERSON_NAM…" at bounding box center [289, 124] width 578 height 249
click at [485, 5] on ngb-modal-window "[STREET_ADDRESS] FCU-19 - Inspect Unit Not Operating In Progress -> [PERSON_NAM…" at bounding box center [289, 124] width 578 height 249
click at [512, 13] on button "Close" at bounding box center [515, 12] width 6 height 6
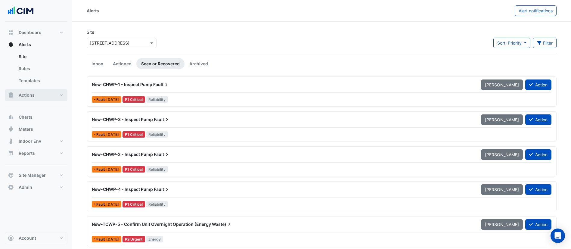
click at [34, 97] on button "Actions" at bounding box center [36, 95] width 63 height 12
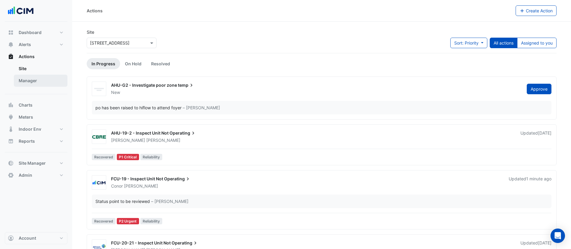
click at [40, 79] on link "Manager" at bounding box center [41, 81] width 54 height 12
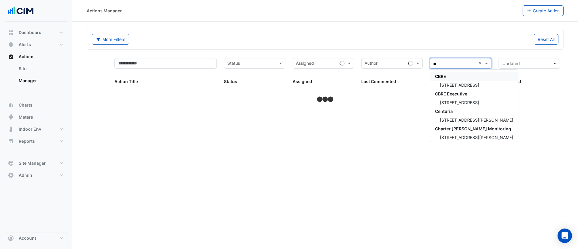
type input "***"
click at [460, 81] on div "[STREET_ADDRESS]" at bounding box center [460, 85] width 61 height 9
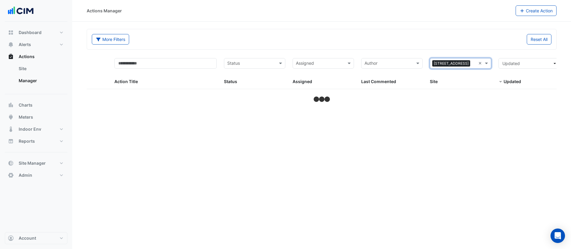
select select "***"
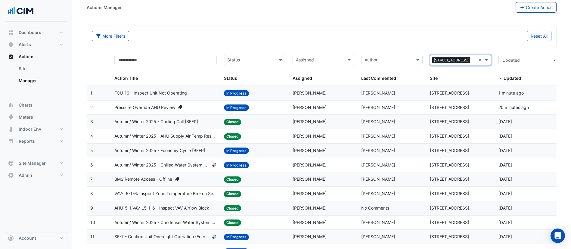
scroll to position [3, 0]
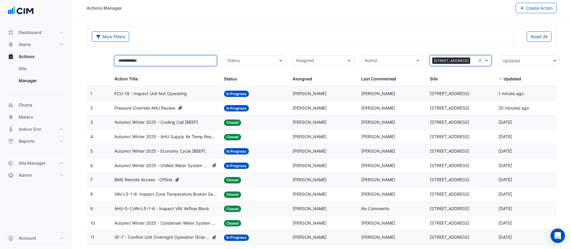
click at [163, 62] on input "text" at bounding box center [165, 60] width 103 height 11
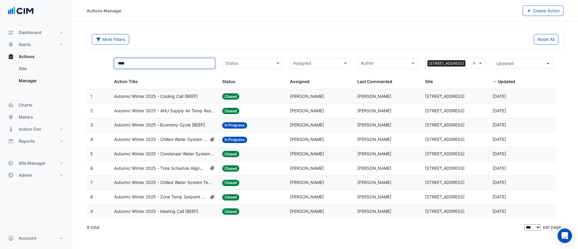
type input "****"
click at [180, 168] on span "Autumn/ Winter 2025 - Time Schedule Alignment [BEEP]" at bounding box center [160, 168] width 93 height 7
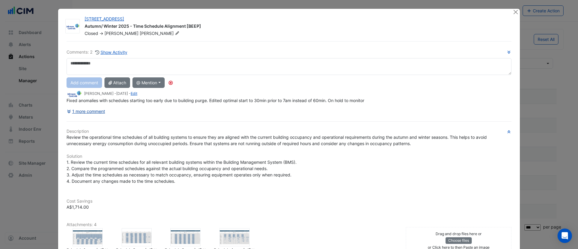
click at [96, 114] on div "Comments: 2 Show Activity Add comment Attach @ Mention [GEOGRAPHIC_DATA] [PERSO…" at bounding box center [289, 183] width 452 height 285
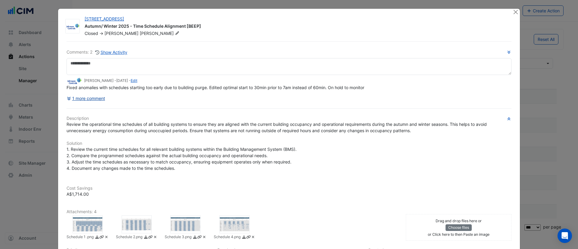
click at [91, 96] on button "1 more comment" at bounding box center [86, 98] width 39 height 11
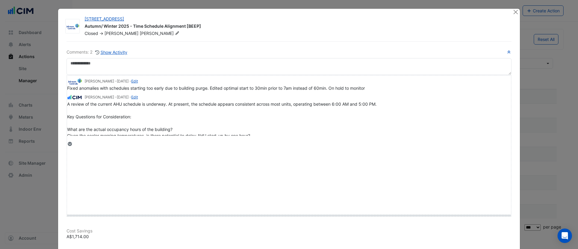
drag, startPoint x: 75, startPoint y: 143, endPoint x: 81, endPoint y: 215, distance: 71.9
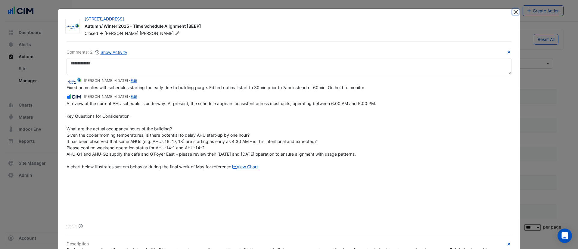
click at [512, 11] on button "Close" at bounding box center [515, 12] width 6 height 6
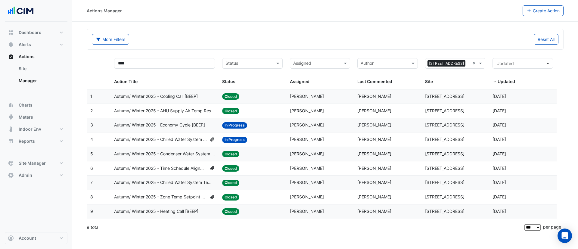
click at [181, 195] on span "Autumn/ Winter 2025 - Zone Temp Setpoint and Deadband Alignment [BEEP]" at bounding box center [160, 197] width 93 height 7
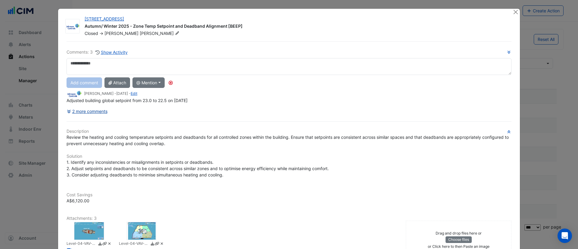
click at [97, 112] on div "Comments: 3 Show Activity Add comment Attach @ Mention [GEOGRAPHIC_DATA] [PERSO…" at bounding box center [289, 186] width 452 height 290
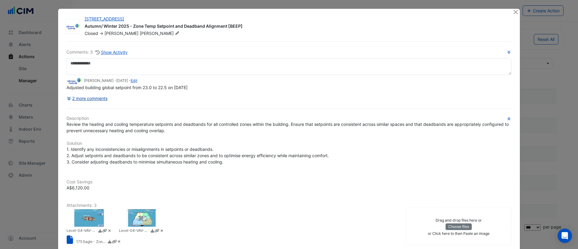
click at [94, 98] on button "2 more comments" at bounding box center [87, 98] width 41 height 11
